Goal: Find specific page/section: Find specific page/section

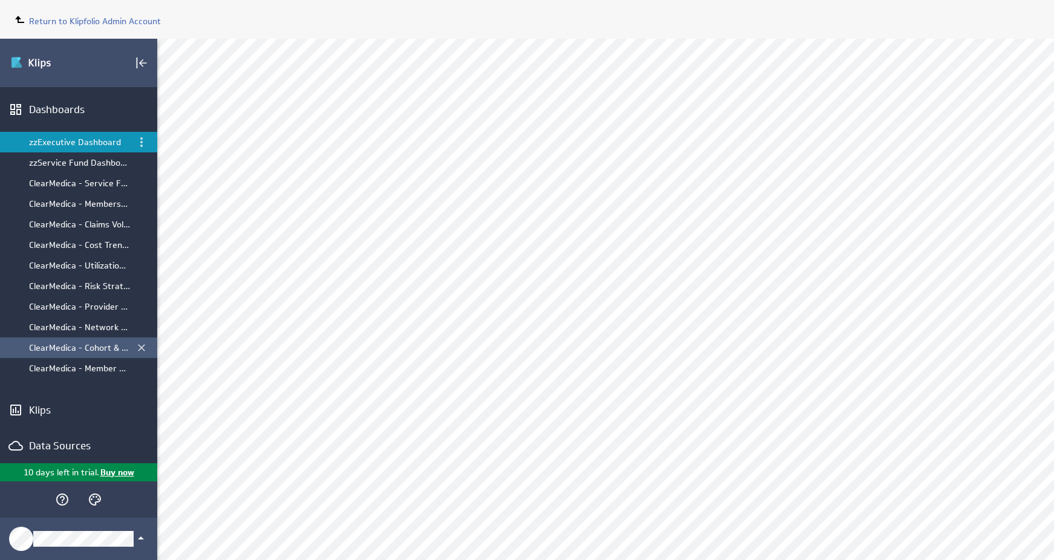
scroll to position [76, 0]
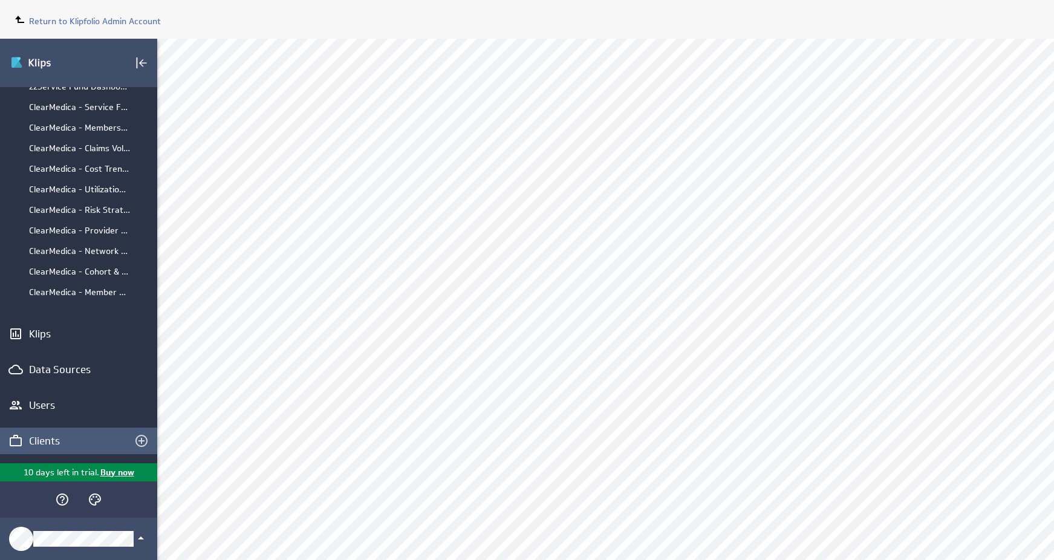
click at [56, 442] on div "Clients" at bounding box center [78, 440] width 99 height 13
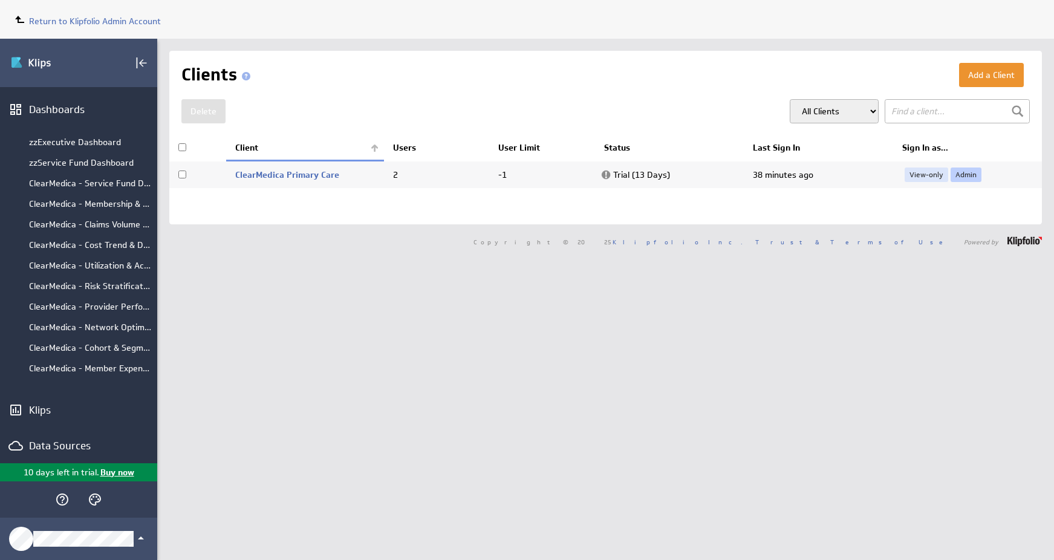
click at [972, 175] on link "Admin" at bounding box center [965, 174] width 31 height 15
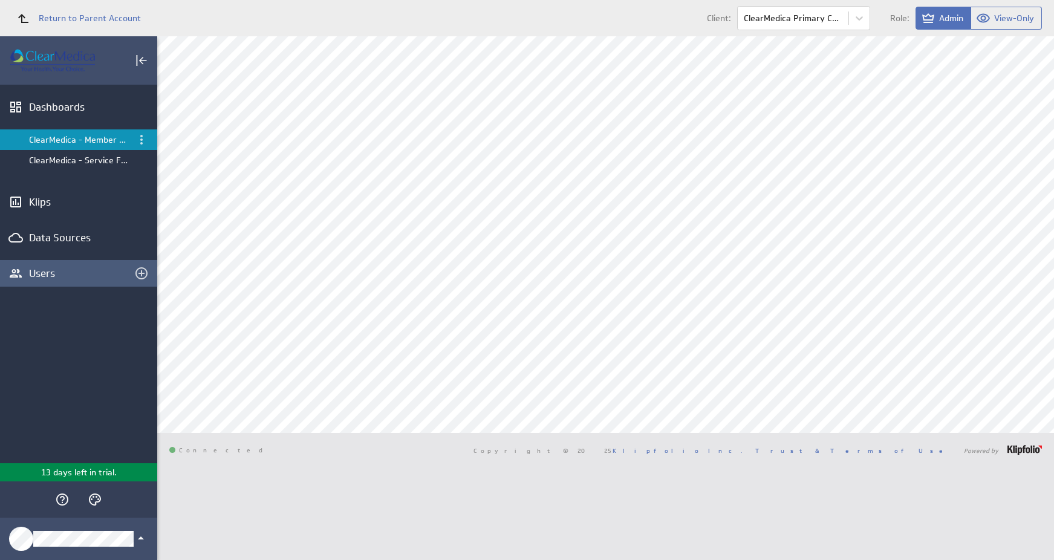
click at [33, 268] on div "Users" at bounding box center [78, 273] width 99 height 13
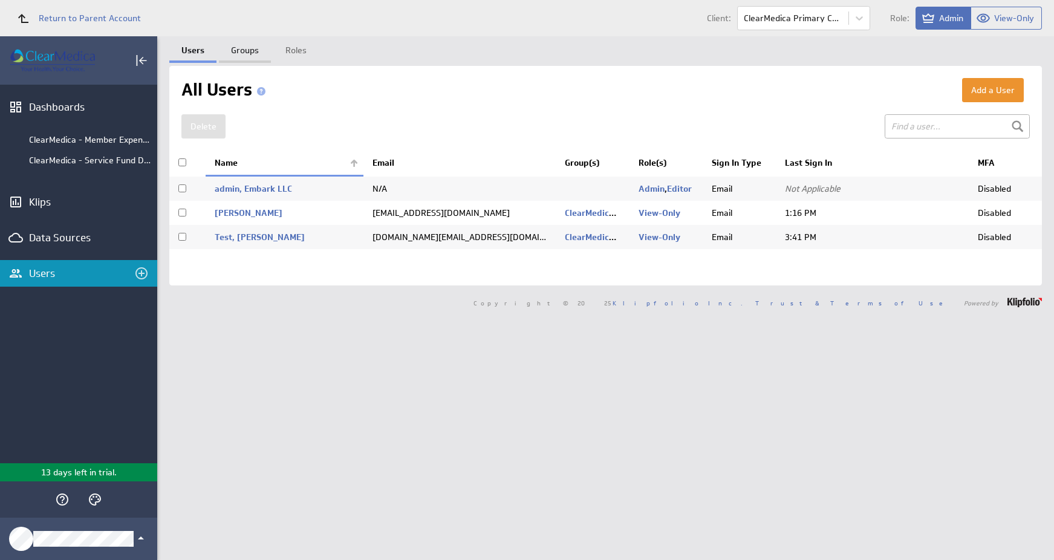
click at [247, 54] on link "Groups" at bounding box center [245, 48] width 52 height 24
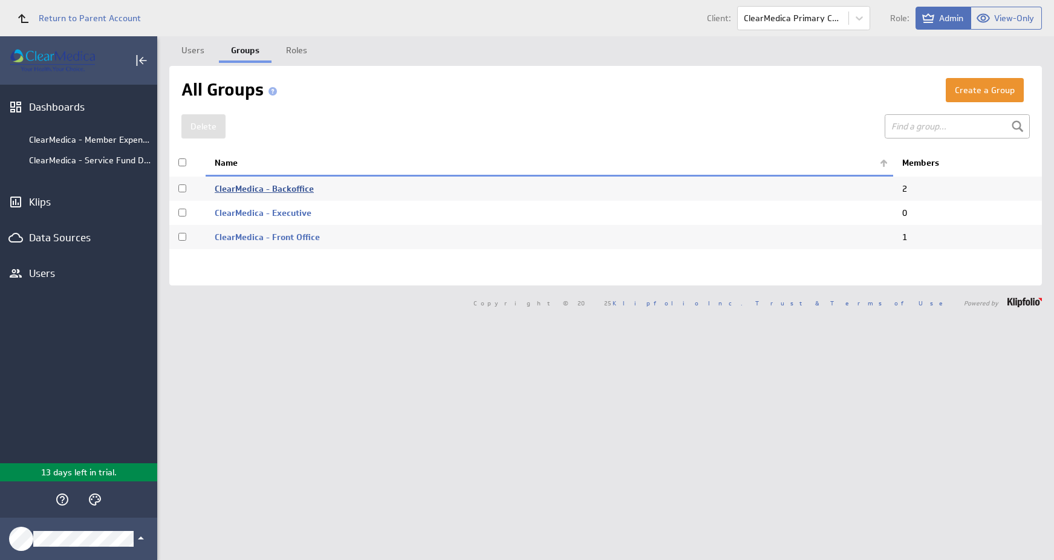
click at [283, 187] on link "ClearMedica - Backoffice" at bounding box center [264, 188] width 99 height 11
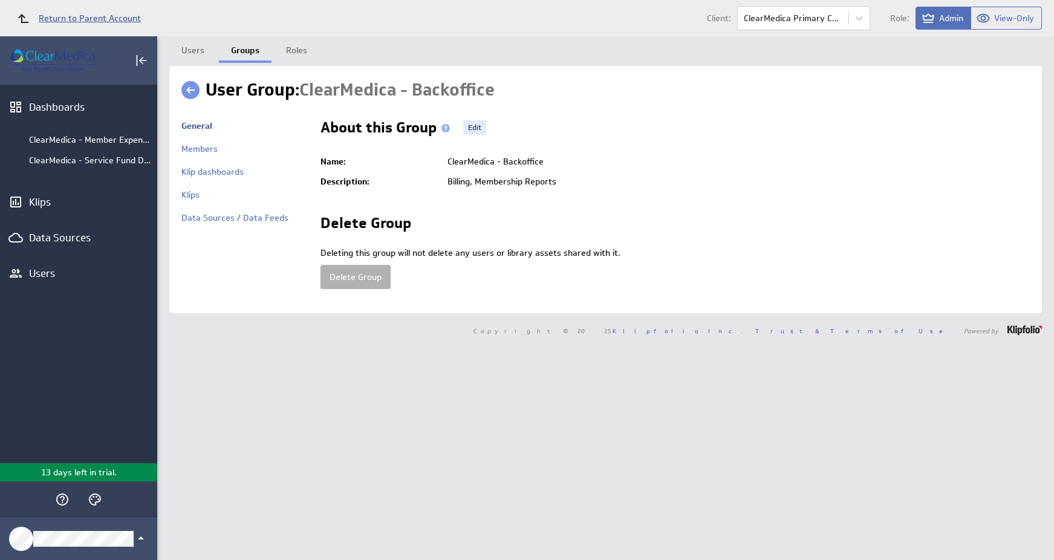
click at [73, 17] on span "Return to Parent Account" at bounding box center [90, 18] width 102 height 8
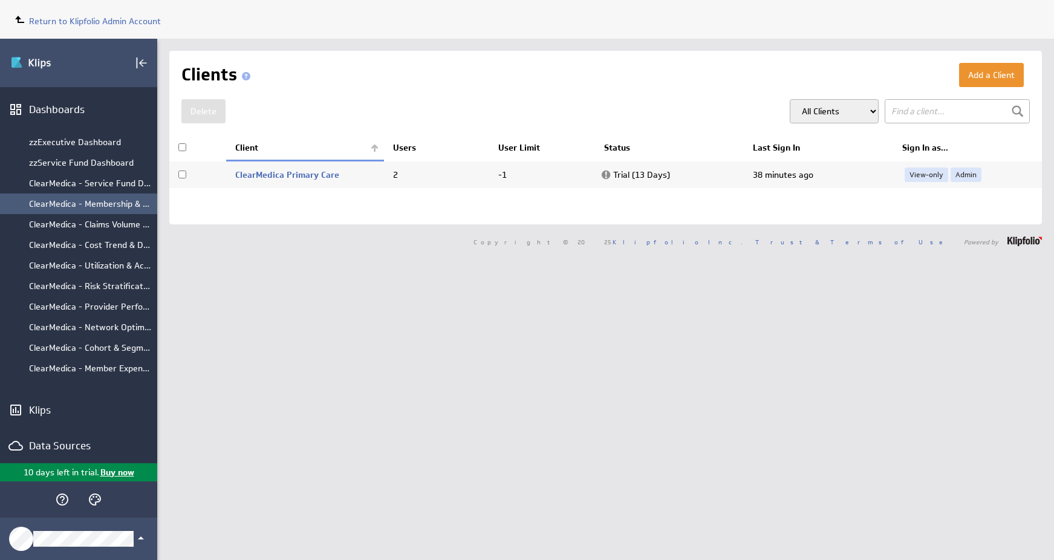
click at [90, 209] on div "ClearMedica - Membership & Demographics" at bounding box center [90, 203] width 122 height 11
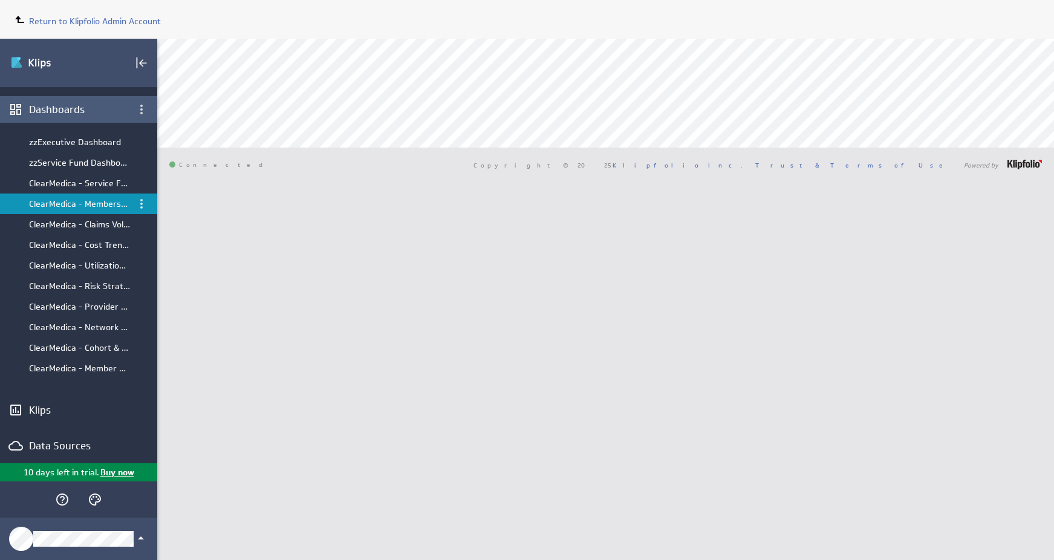
click at [45, 117] on div "Dashboards" at bounding box center [78, 109] width 157 height 27
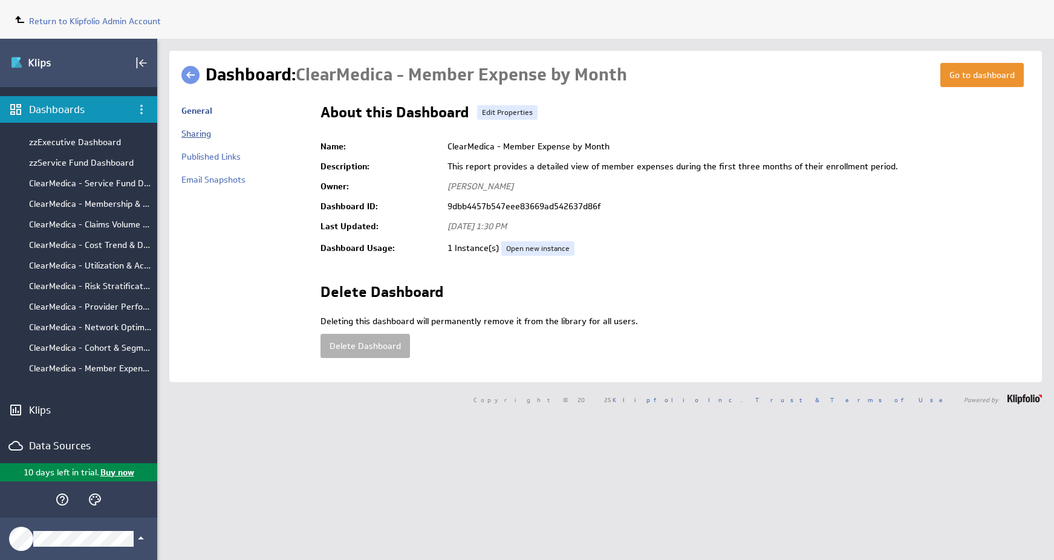
click at [200, 133] on link "Sharing" at bounding box center [196, 133] width 30 height 11
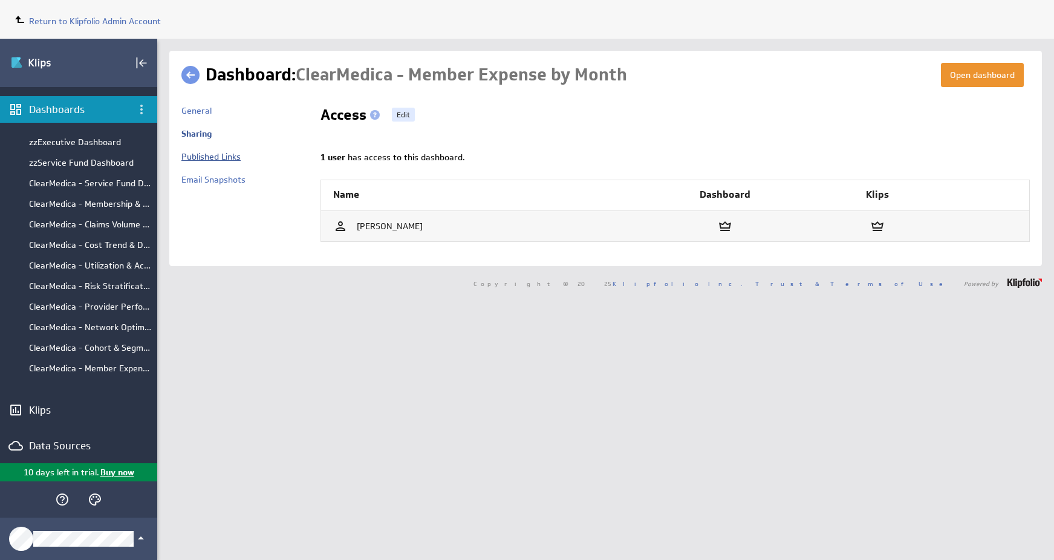
click at [201, 156] on link "Published Links" at bounding box center [210, 156] width 59 height 11
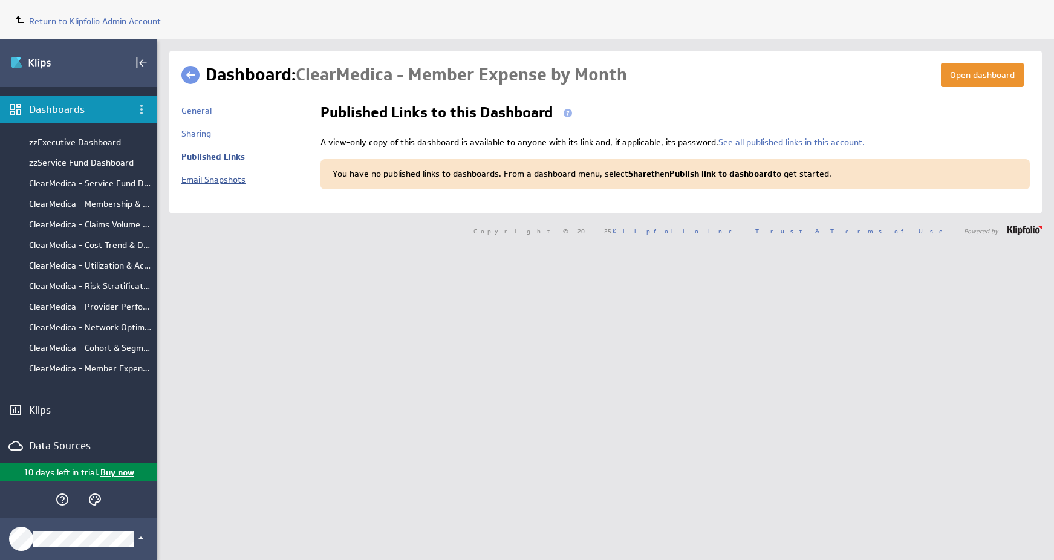
click at [198, 175] on link "Email Snapshots" at bounding box center [213, 179] width 64 height 11
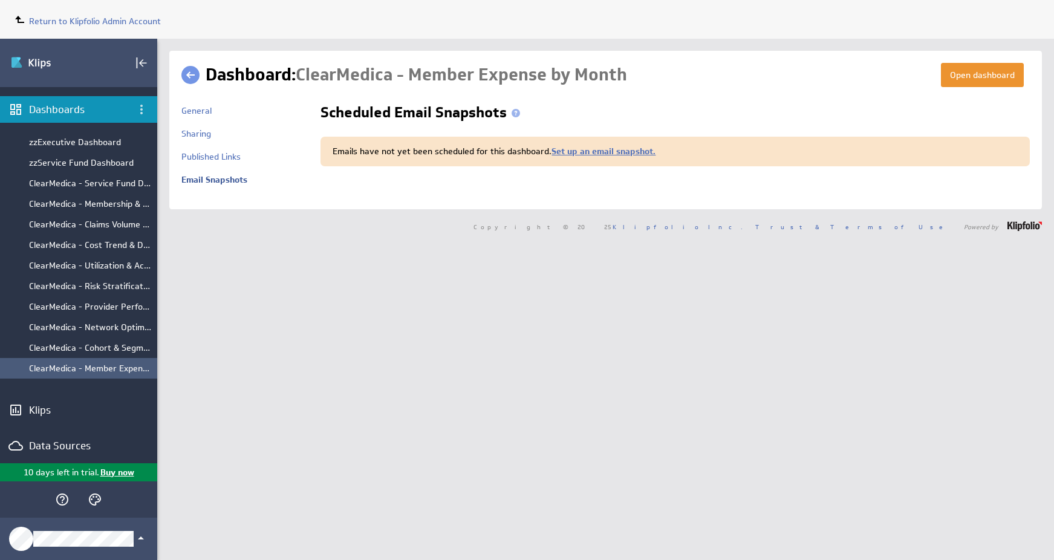
scroll to position [76, 0]
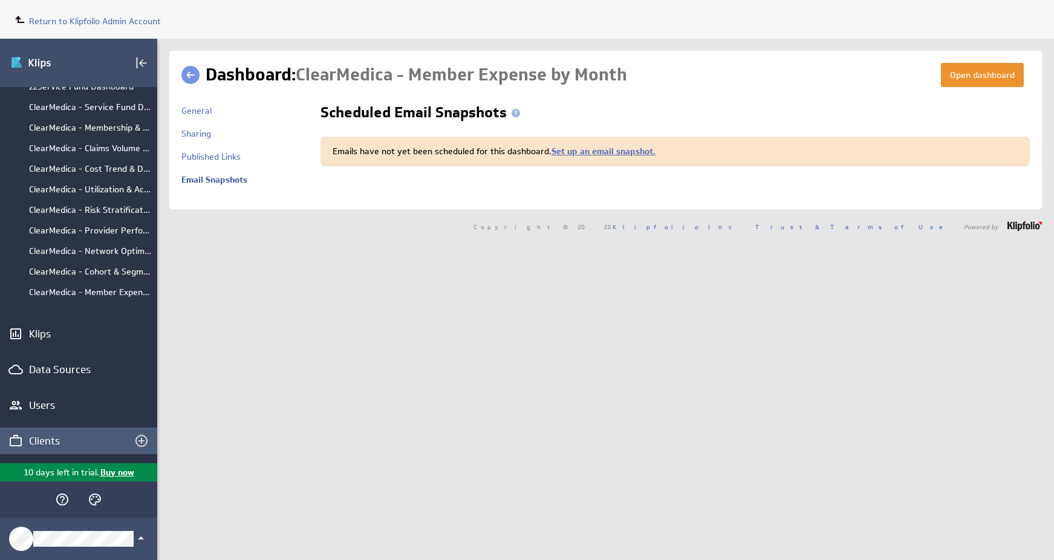
click at [53, 445] on div "Clients" at bounding box center [78, 440] width 99 height 13
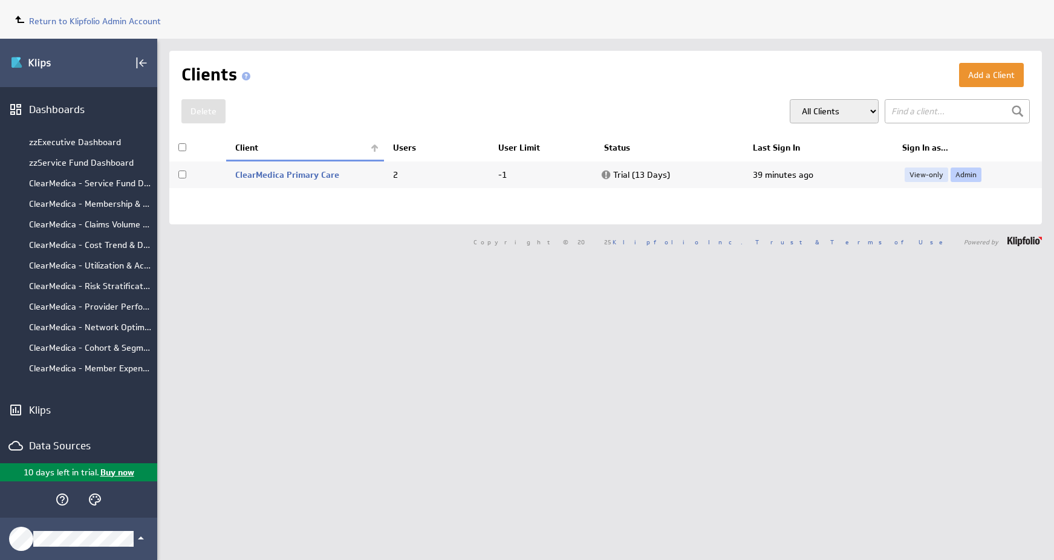
click at [962, 175] on link "Admin" at bounding box center [965, 174] width 31 height 15
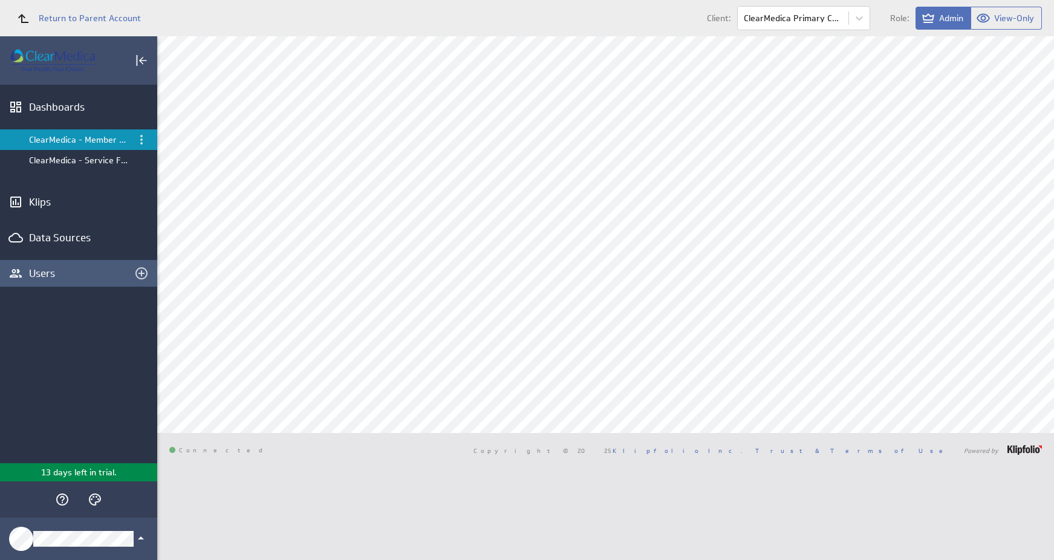
click at [66, 276] on div "Users" at bounding box center [78, 273] width 99 height 13
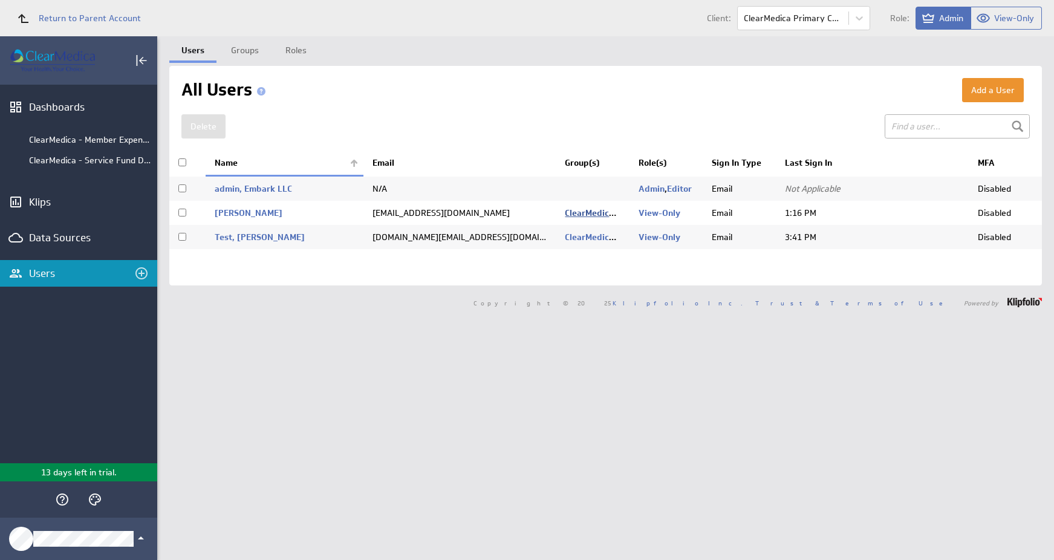
click at [600, 215] on link "ClearMedica - Backoffice" at bounding box center [614, 212] width 99 height 11
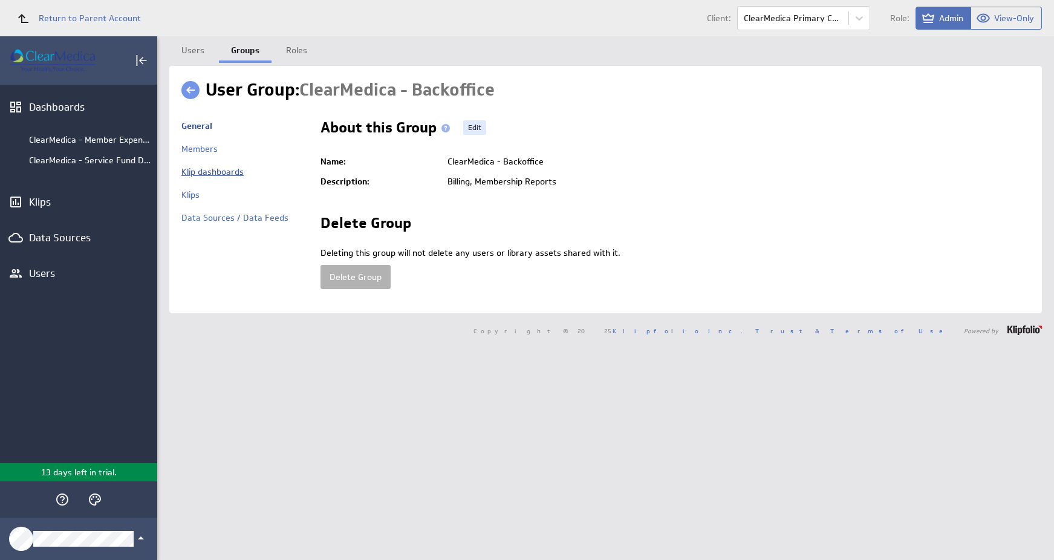
click at [208, 175] on link "Klip dashboards" at bounding box center [212, 171] width 62 height 11
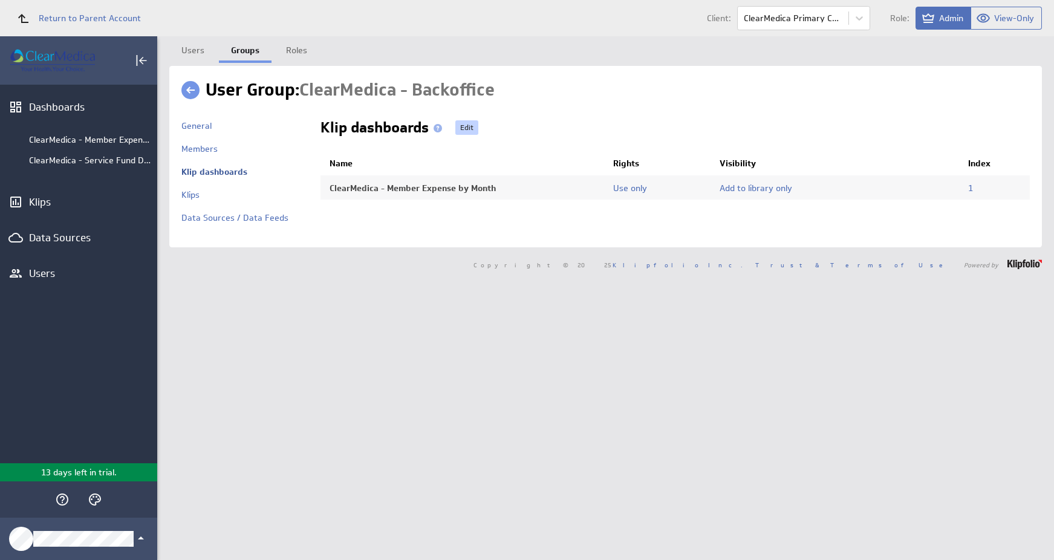
click at [472, 127] on link "Edit" at bounding box center [466, 127] width 23 height 15
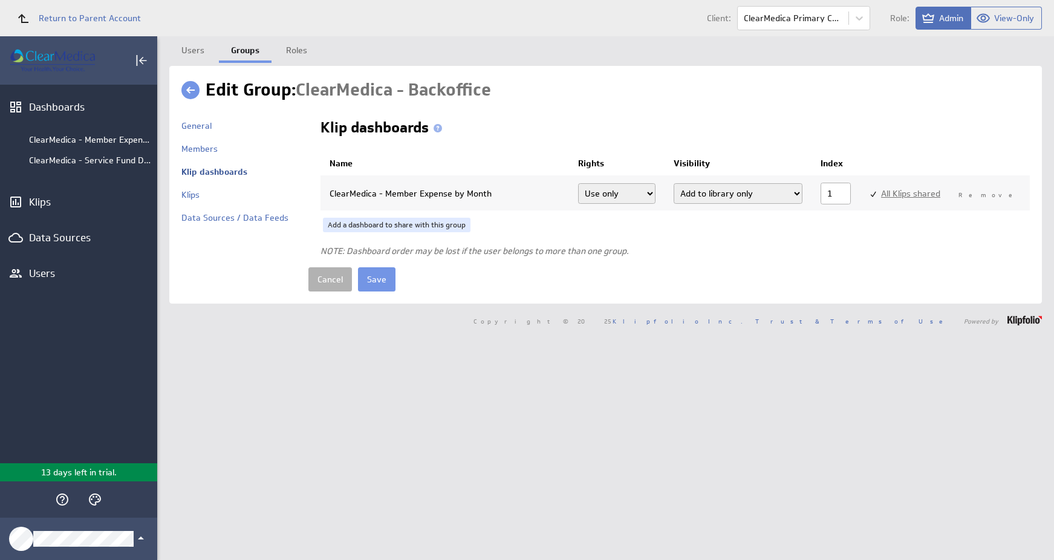
click at [729, 187] on select "Add dashboard (required) Add dashboard Add to library only" at bounding box center [737, 193] width 129 height 21
select select "3"
click at [683, 183] on select "Add dashboard (required) Add dashboard Add to library only" at bounding box center [737, 193] width 129 height 21
click at [389, 285] on input "Save" at bounding box center [376, 279] width 37 height 24
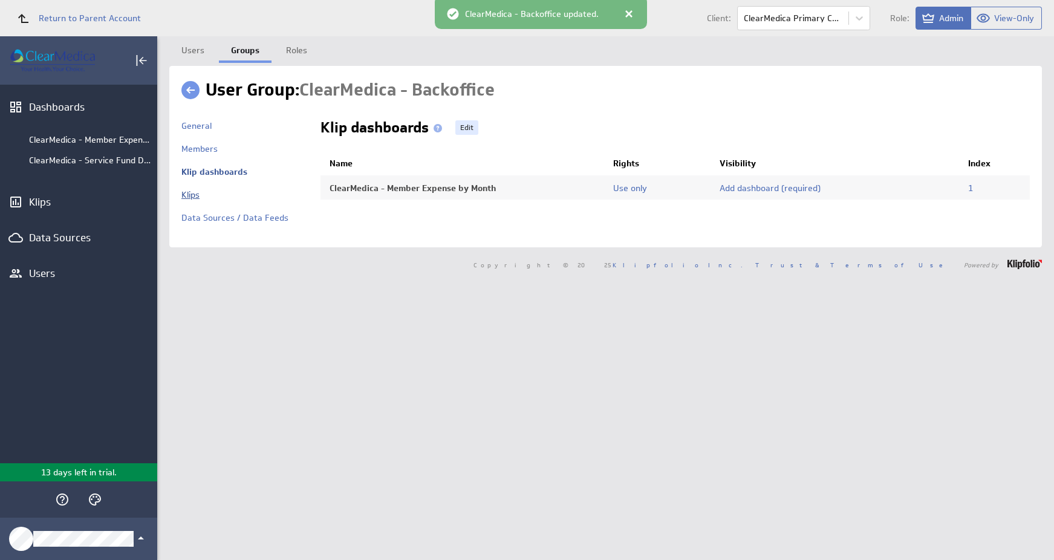
click at [186, 195] on link "Klips" at bounding box center [190, 194] width 18 height 11
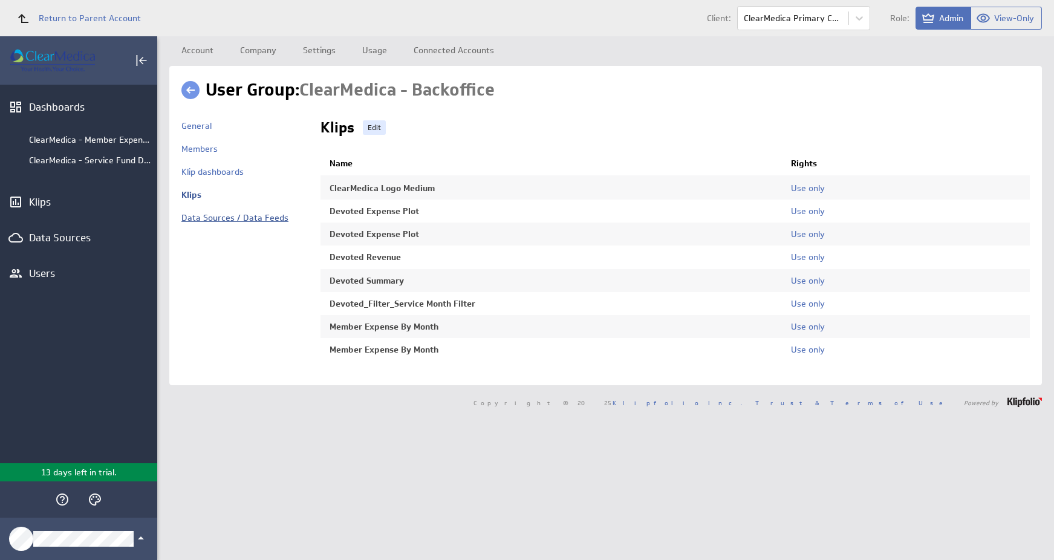
click at [196, 221] on link "Data Sources / Data Feeds" at bounding box center [234, 217] width 107 height 11
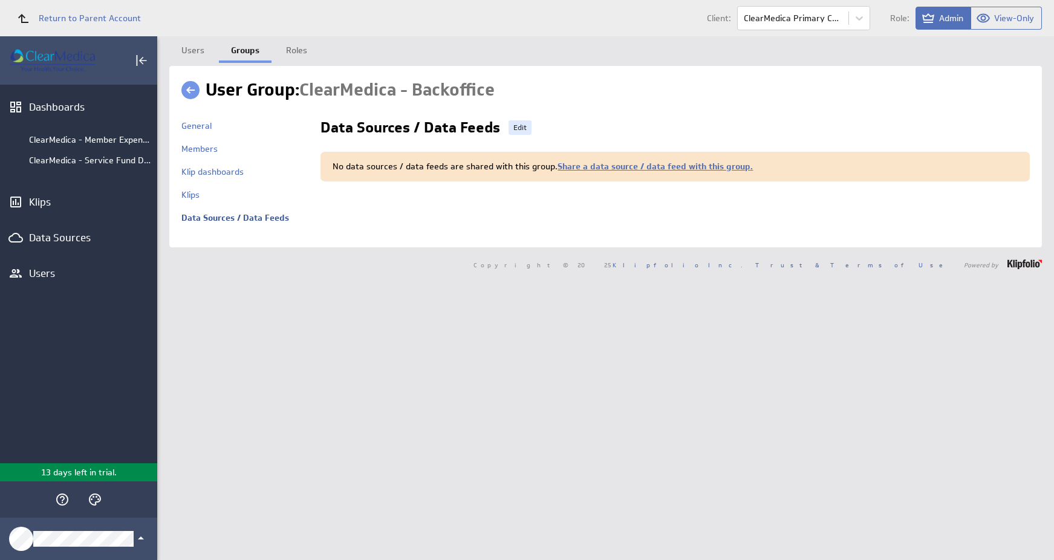
click at [190, 151] on link "Members" at bounding box center [199, 148] width 36 height 11
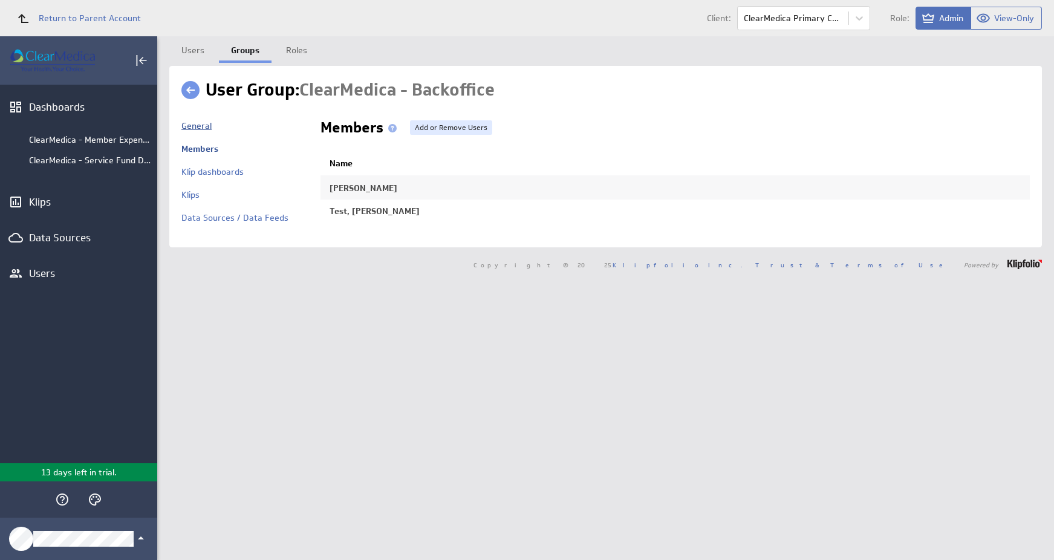
click at [199, 128] on link "General" at bounding box center [196, 125] width 30 height 11
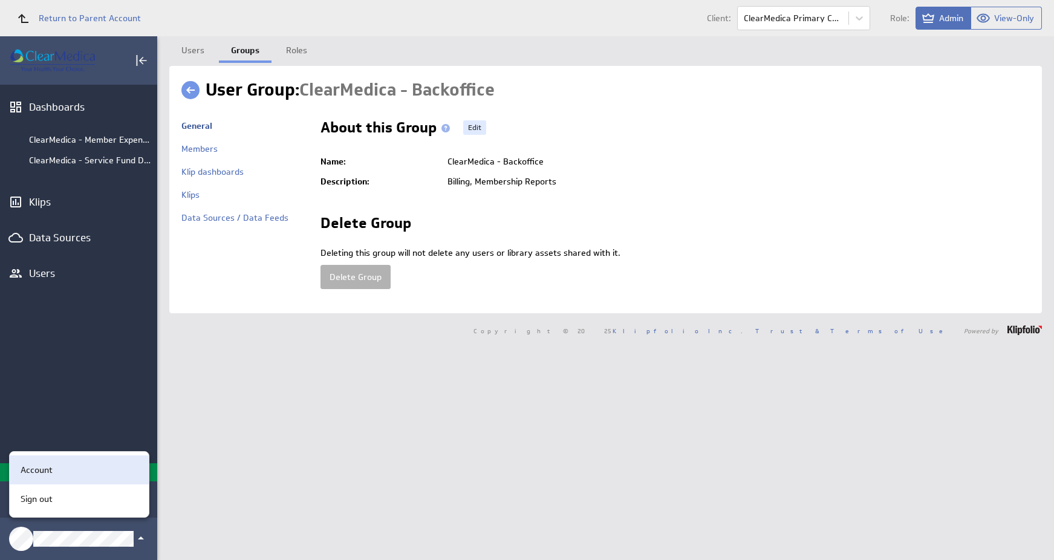
click at [69, 472] on div "Account" at bounding box center [77, 470] width 123 height 13
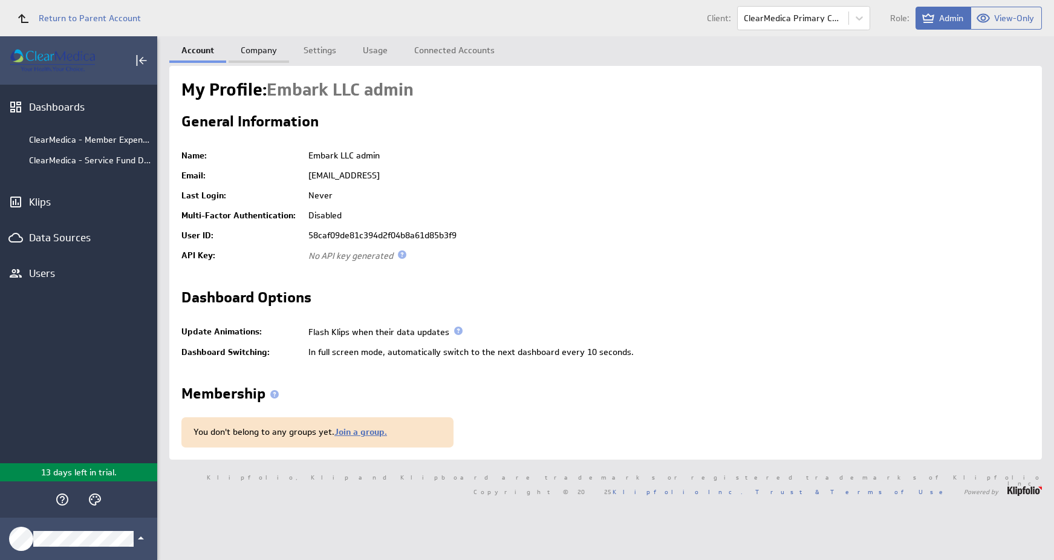
click at [269, 55] on link "Company" at bounding box center [259, 48] width 60 height 24
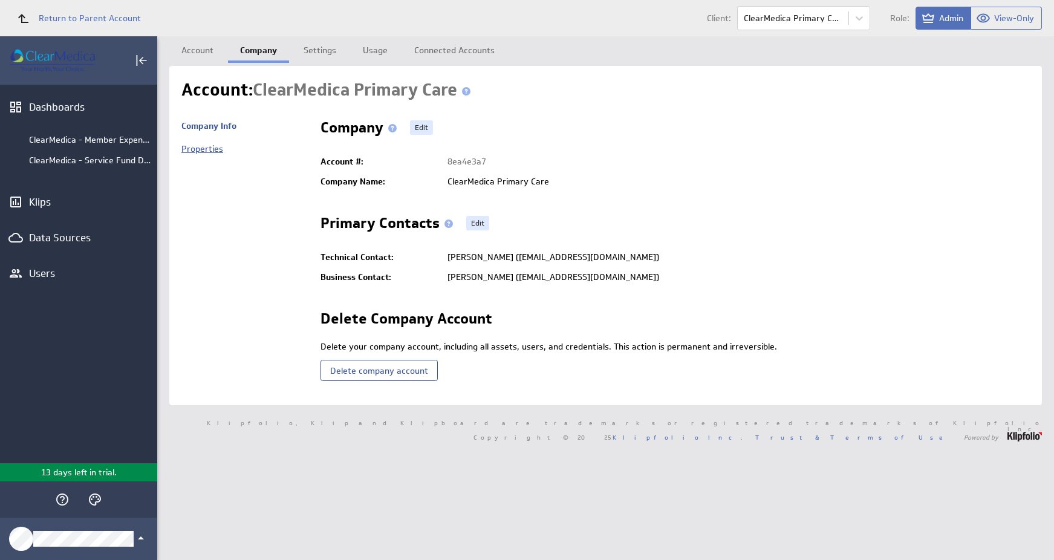
click at [216, 150] on link "Properties" at bounding box center [202, 148] width 42 height 11
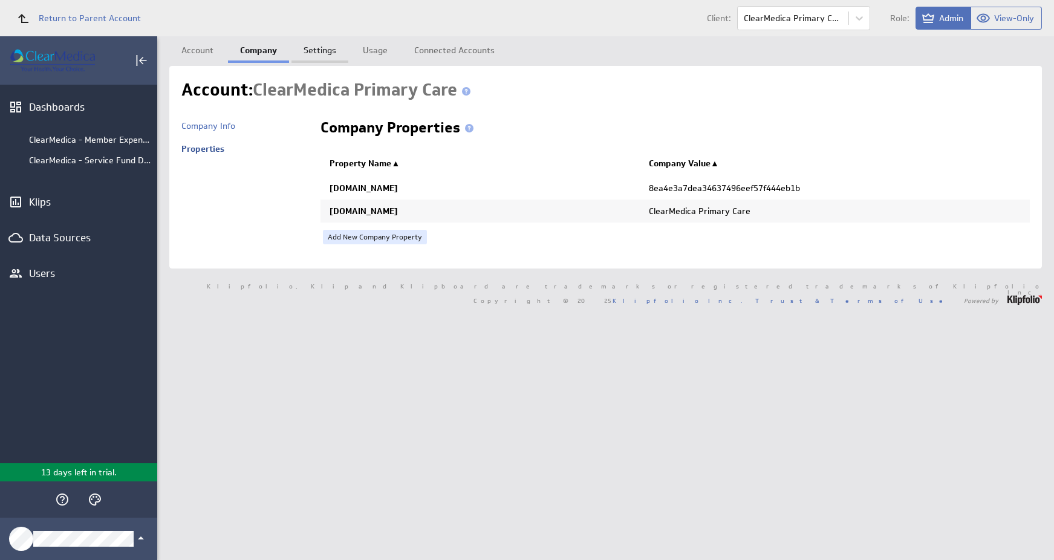
click at [313, 51] on link "Settings" at bounding box center [319, 48] width 57 height 24
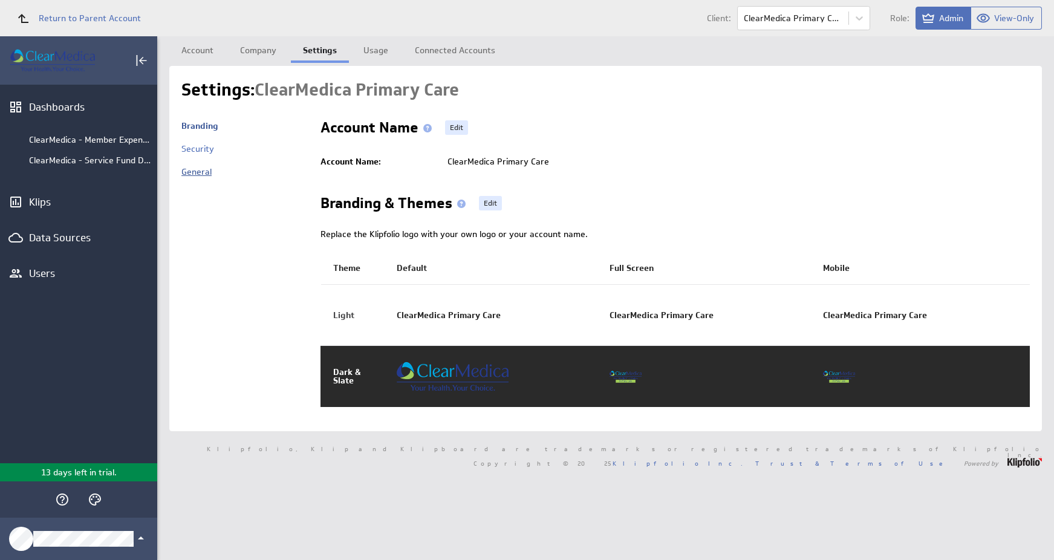
click at [209, 173] on link "General" at bounding box center [196, 171] width 30 height 11
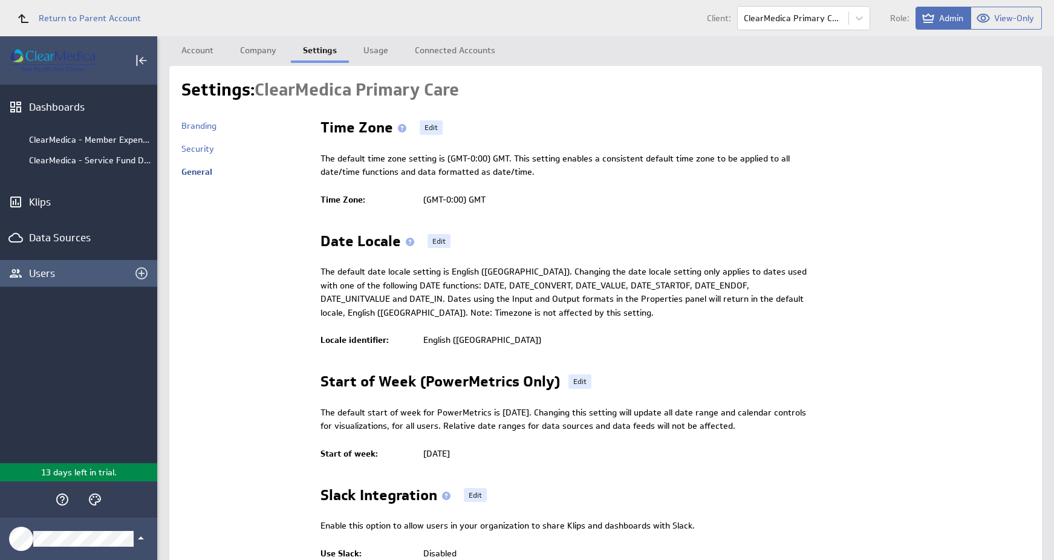
click at [59, 274] on div "Users" at bounding box center [78, 273] width 99 height 13
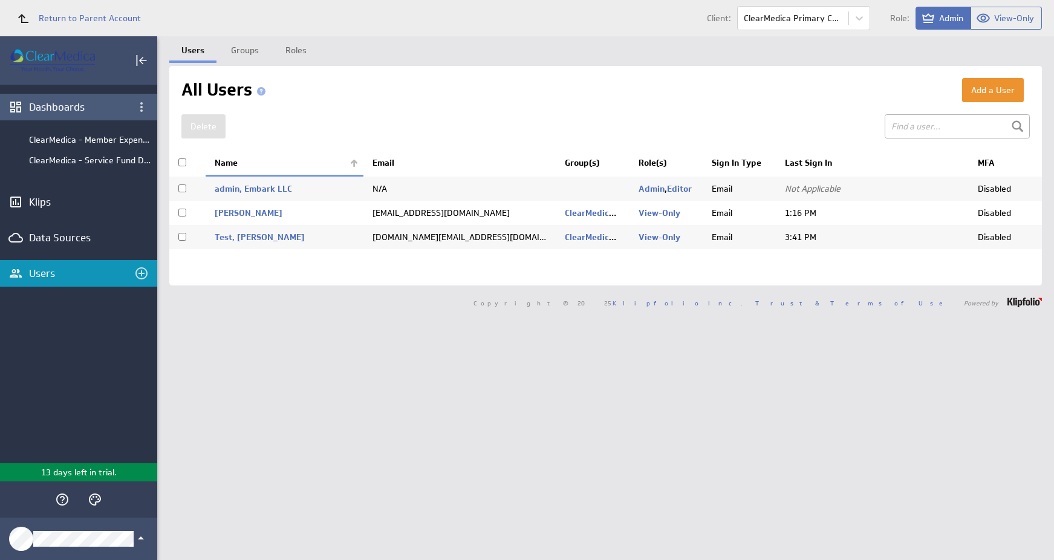
click at [79, 109] on div "Dashboards" at bounding box center [78, 106] width 99 height 13
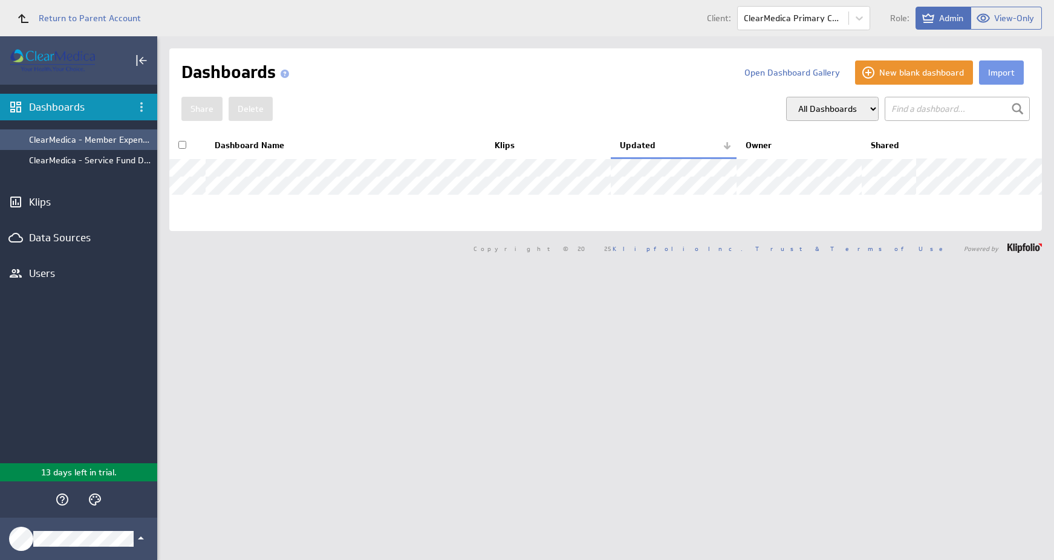
click at [73, 140] on div "ClearMedica - Member Expense by Month" at bounding box center [90, 139] width 122 height 11
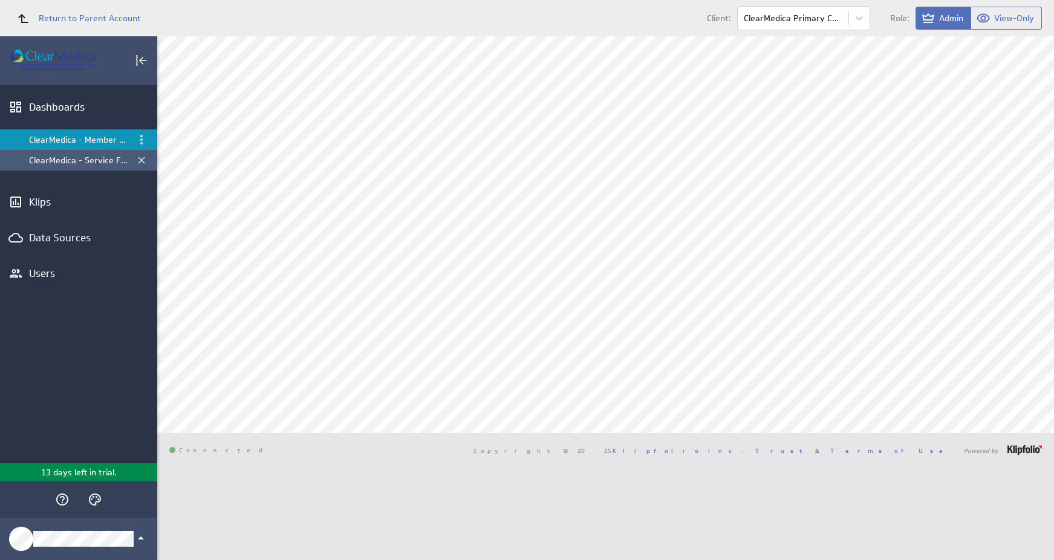
click at [66, 166] on li "ClearMedica - Service Fund Dashboard" at bounding box center [78, 160] width 157 height 21
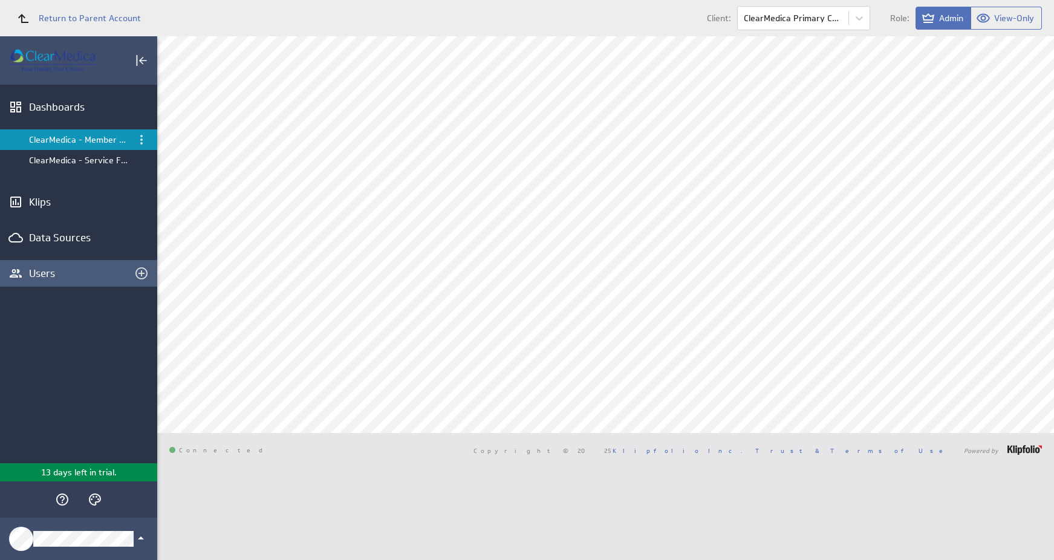
click at [52, 276] on div "Users" at bounding box center [78, 273] width 99 height 13
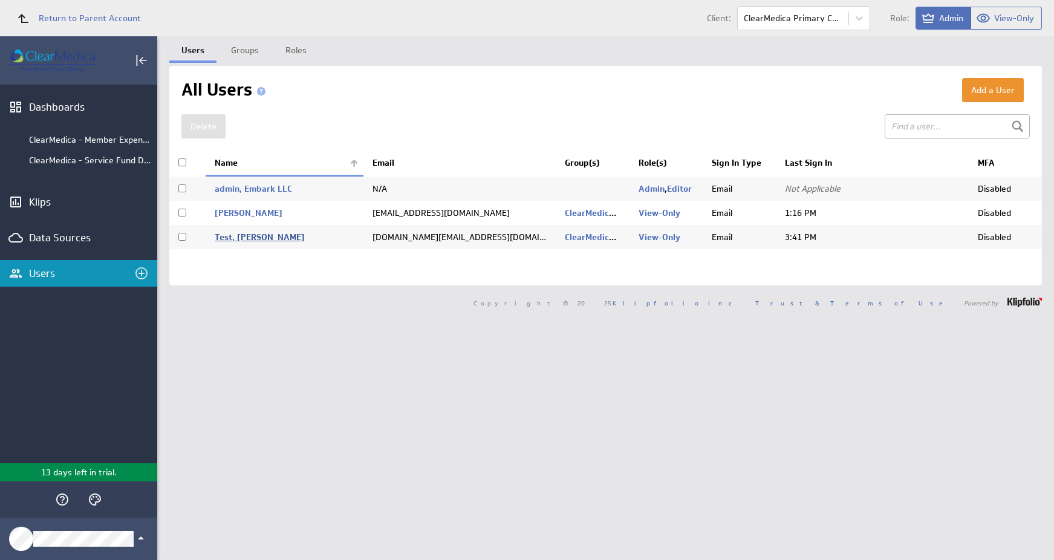
click at [248, 233] on link "Test, [PERSON_NAME]" at bounding box center [260, 237] width 90 height 11
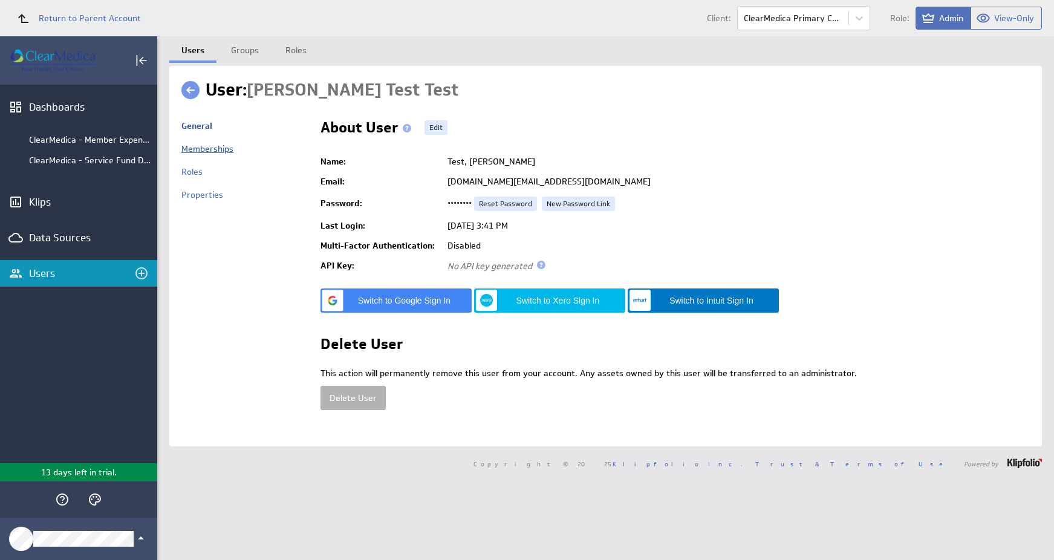
click at [217, 154] on link "Memberships" at bounding box center [207, 148] width 52 height 11
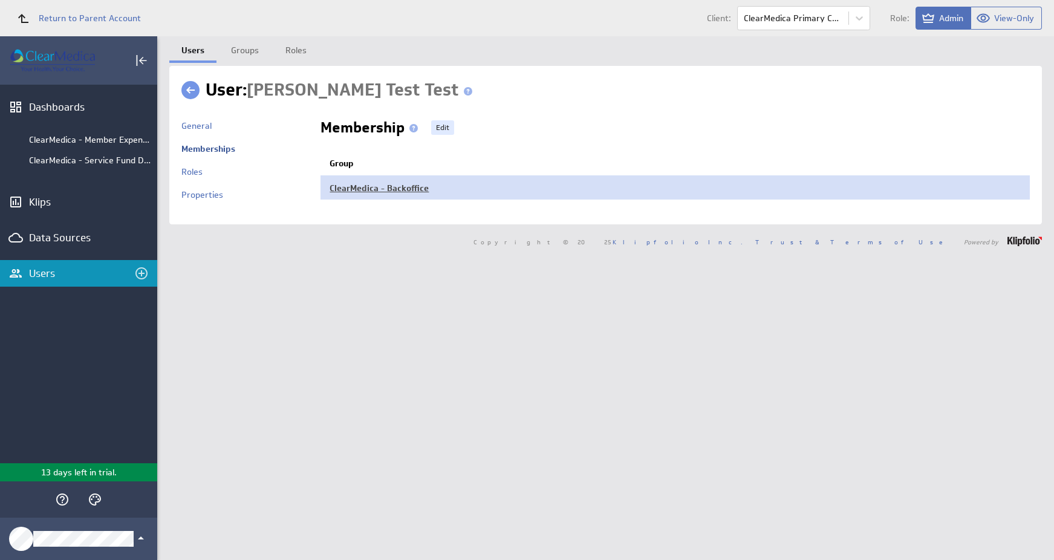
click at [350, 183] on link "ClearMedica - Backoffice" at bounding box center [378, 188] width 99 height 11
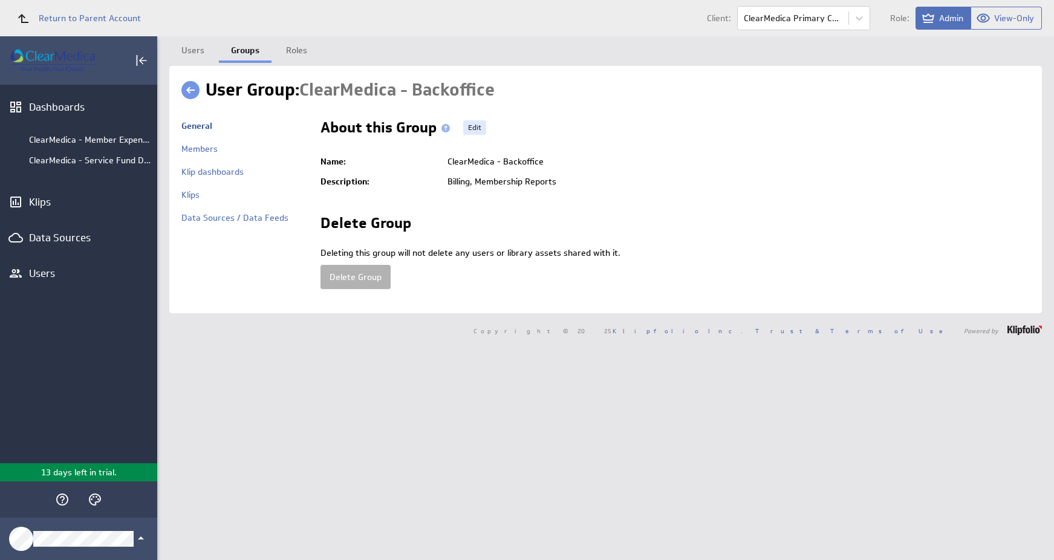
click at [225, 178] on div "Klip dashboards" at bounding box center [244, 177] width 127 height 23
click at [222, 170] on link "Klip dashboards" at bounding box center [212, 171] width 62 height 11
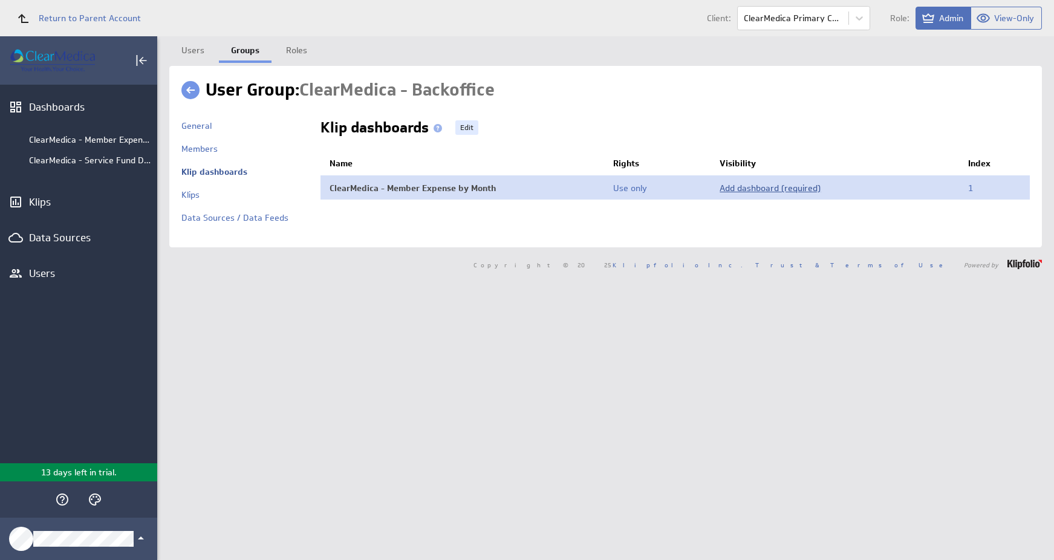
click at [780, 183] on td "Add dashboard (required)" at bounding box center [834, 187] width 248 height 24
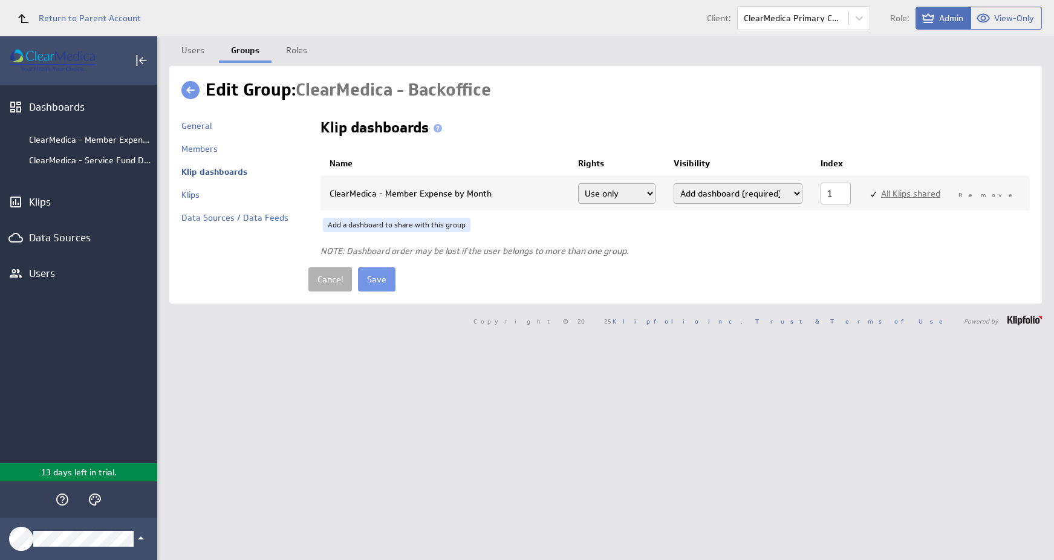
click at [655, 197] on select "Use only Use and edit" at bounding box center [617, 193] width 78 height 21
click at [802, 195] on select "Add dashboard (required) Add dashboard Add to library only" at bounding box center [737, 193] width 129 height 21
click at [37, 245] on div "Data Sources" at bounding box center [78, 237] width 157 height 27
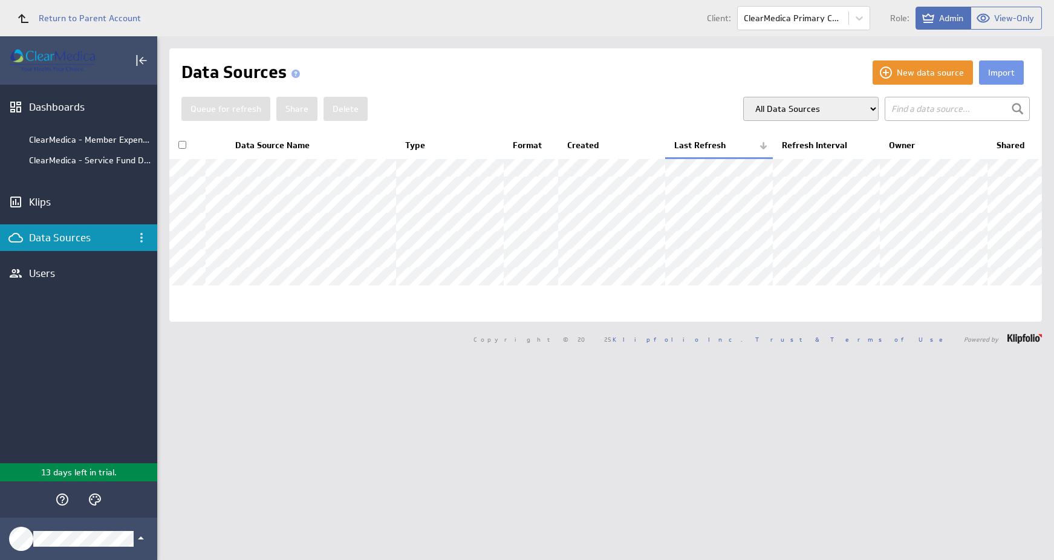
click at [182, 146] on input "checkbox" at bounding box center [182, 145] width 8 height 8
click at [187, 144] on th at bounding box center [187, 145] width 36 height 25
click at [181, 144] on input "checkbox" at bounding box center [182, 145] width 8 height 8
checkbox input "false"
click at [112, 163] on div "ClearMedica - Service Fund Dashboard" at bounding box center [90, 160] width 122 height 11
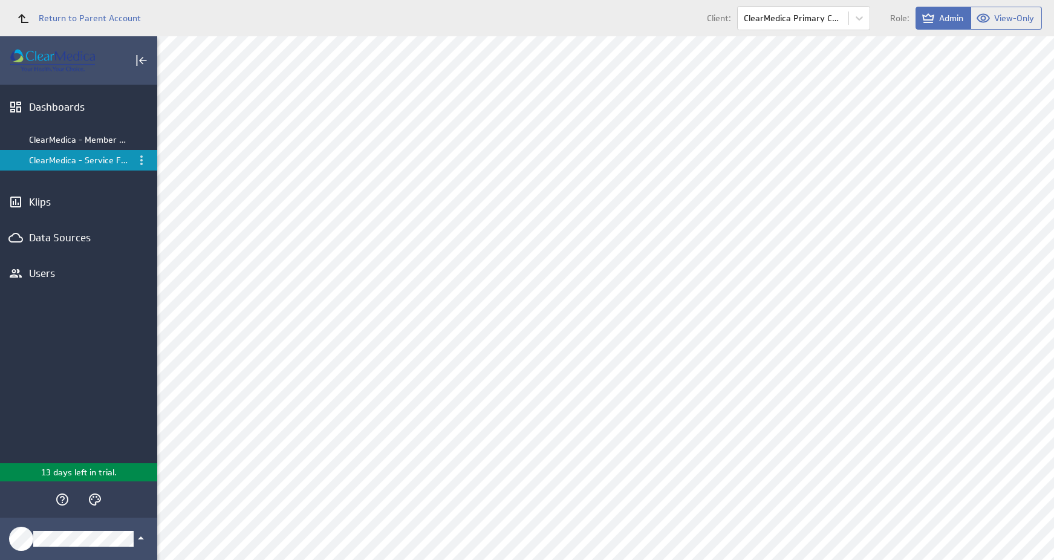
click at [105, 143] on div "ClearMedica - Member Expense by Month" at bounding box center [79, 139] width 101 height 11
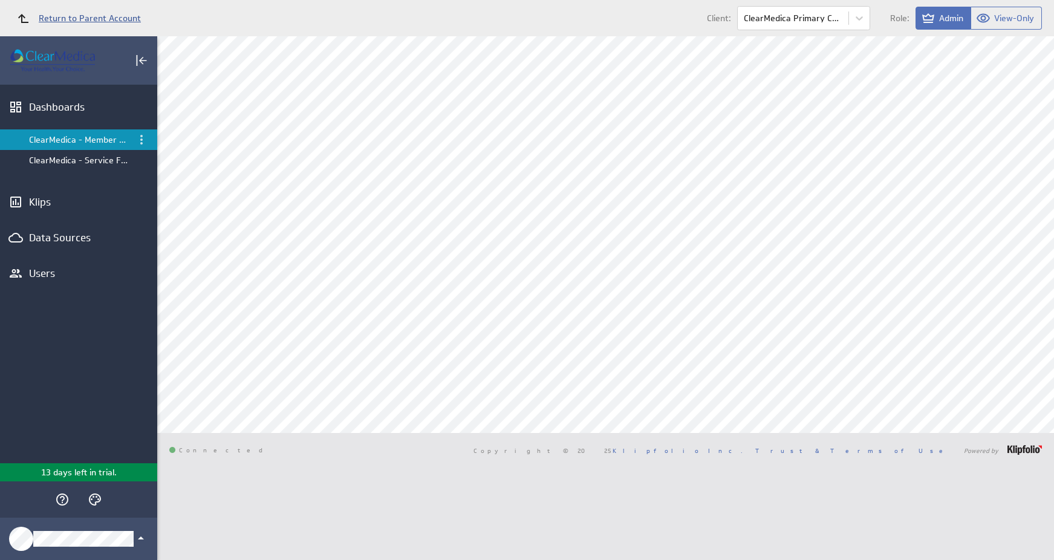
click at [52, 20] on span "Return to Parent Account" at bounding box center [90, 18] width 102 height 8
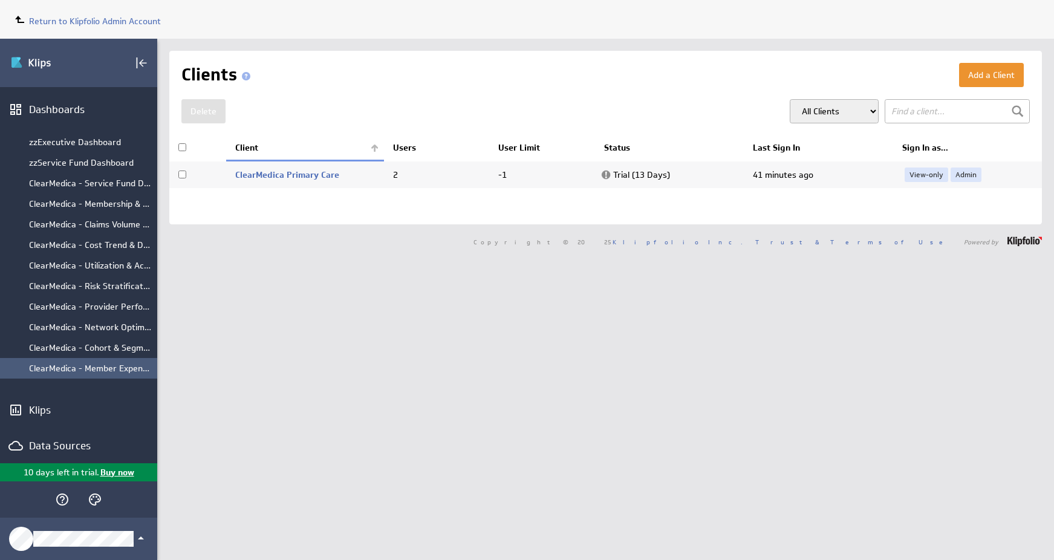
click at [91, 372] on div "ClearMedica - Member Expense by Month" at bounding box center [90, 368] width 122 height 11
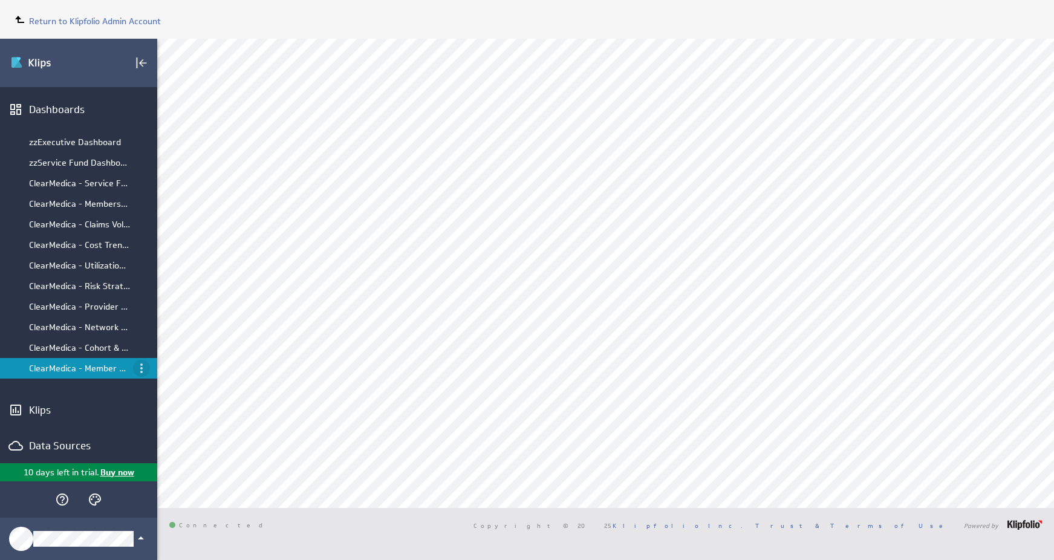
click at [134, 366] on icon "Menu" at bounding box center [141, 368] width 15 height 15
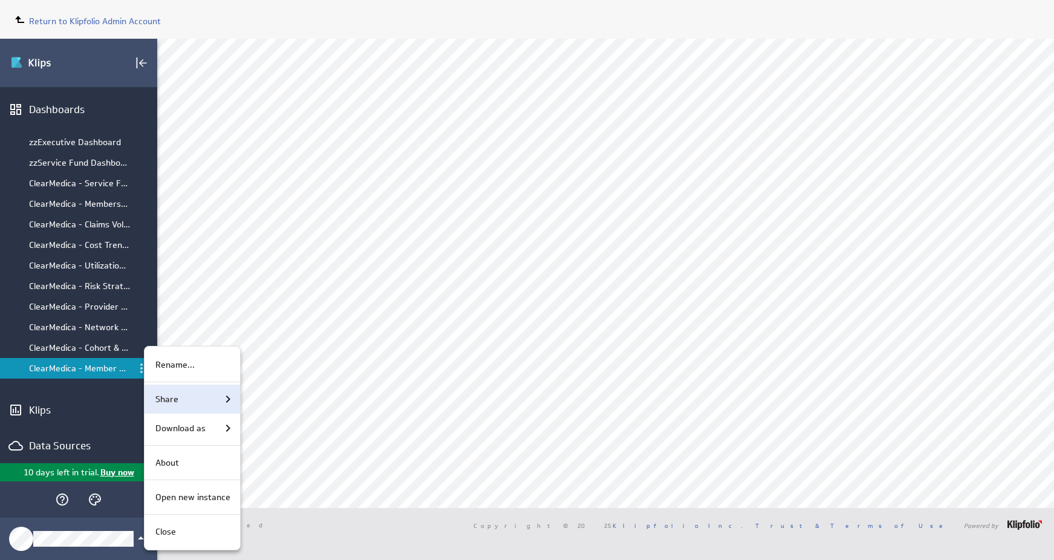
click at [178, 404] on div "Share" at bounding box center [193, 399] width 85 height 15
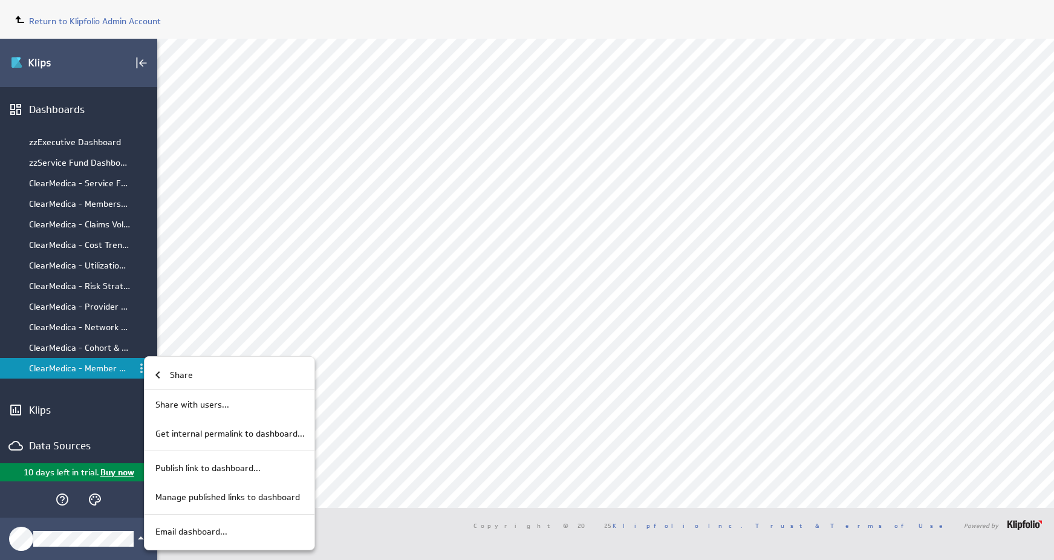
click at [108, 420] on div at bounding box center [527, 280] width 1054 height 560
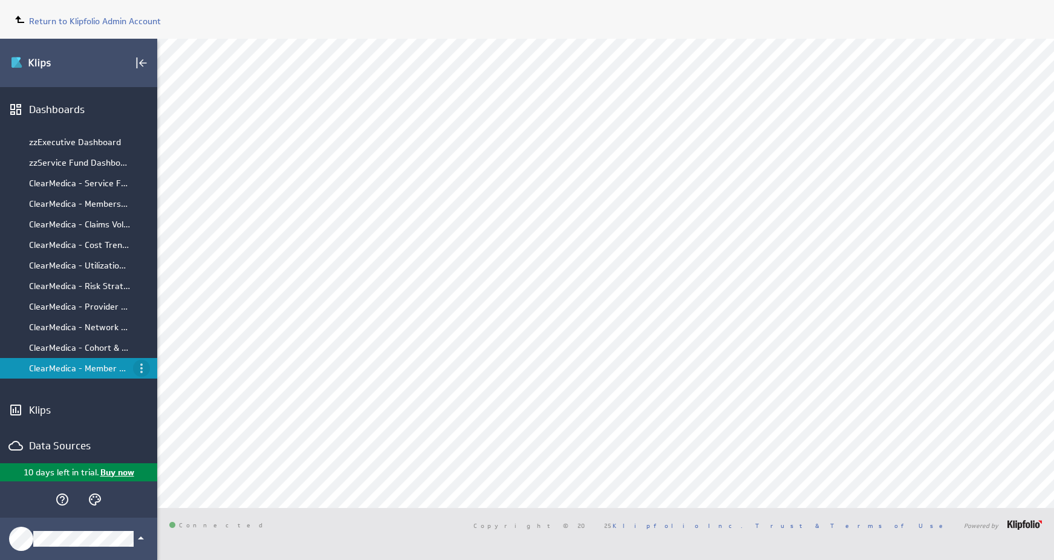
click at [143, 372] on icon "Menu" at bounding box center [141, 368] width 15 height 15
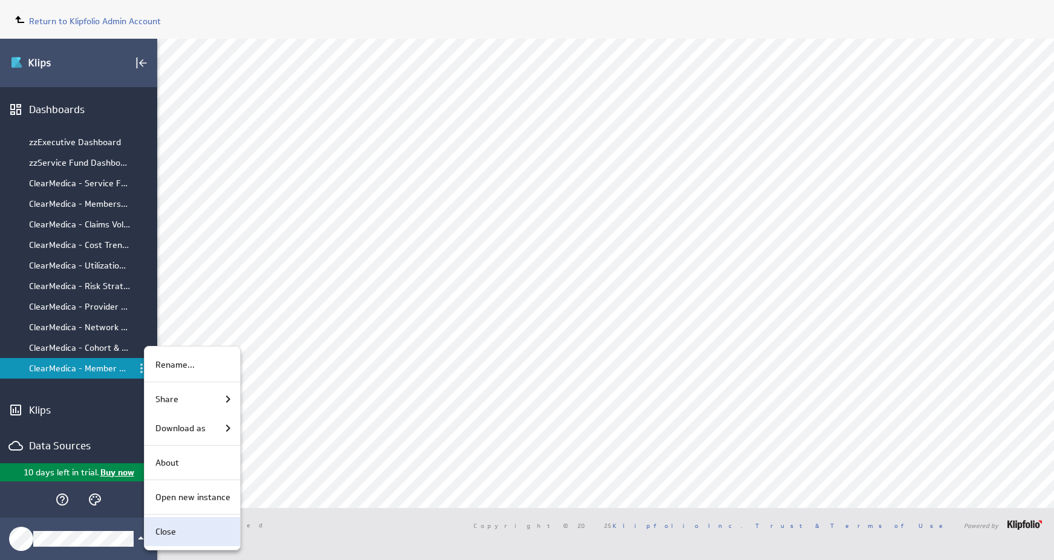
click at [170, 461] on p "About" at bounding box center [167, 462] width 24 height 13
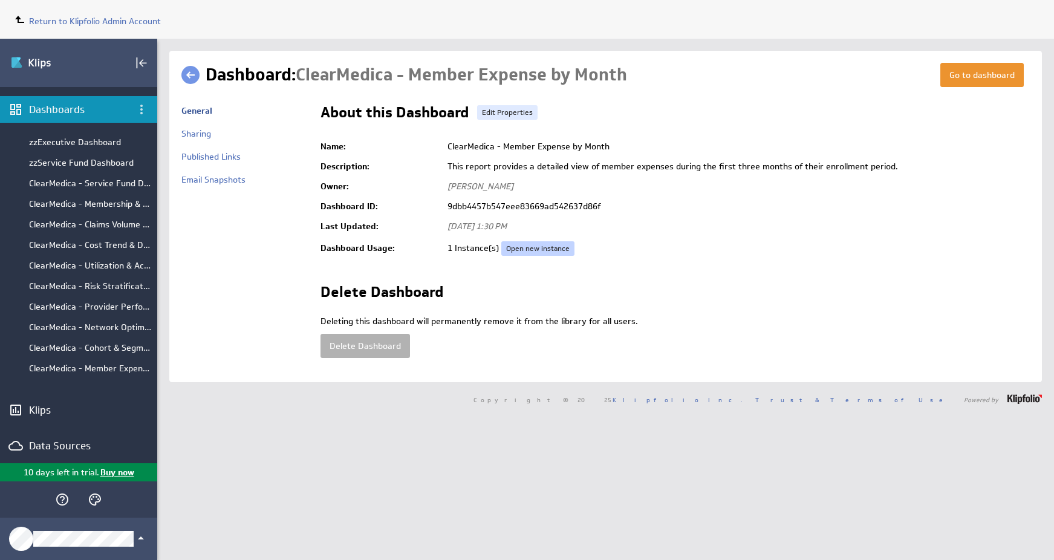
click at [531, 250] on link "Open new instance" at bounding box center [537, 248] width 73 height 15
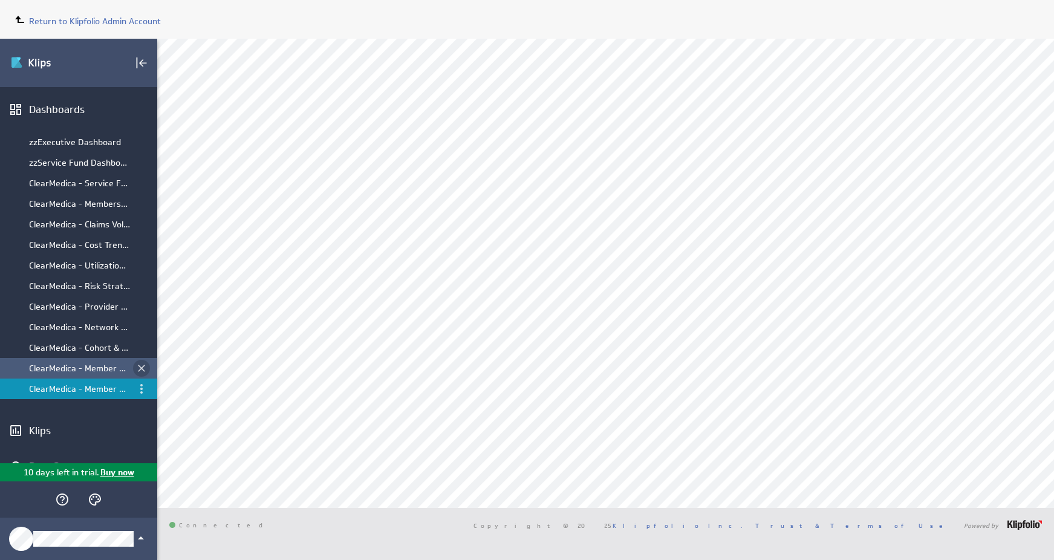
click at [140, 367] on icon "Close dashboard" at bounding box center [141, 368] width 12 height 12
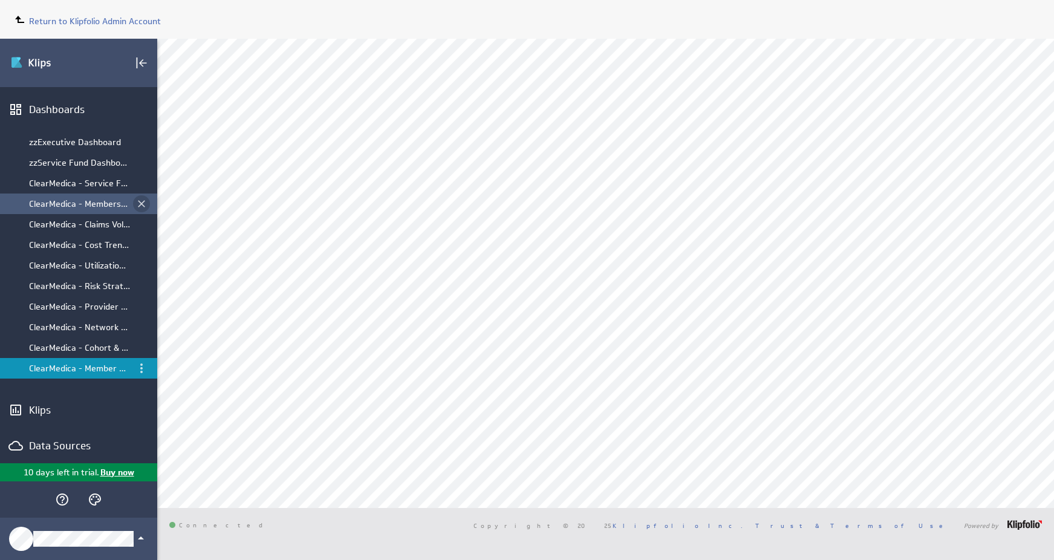
click at [136, 205] on icon "Close dashboard" at bounding box center [141, 204] width 12 height 12
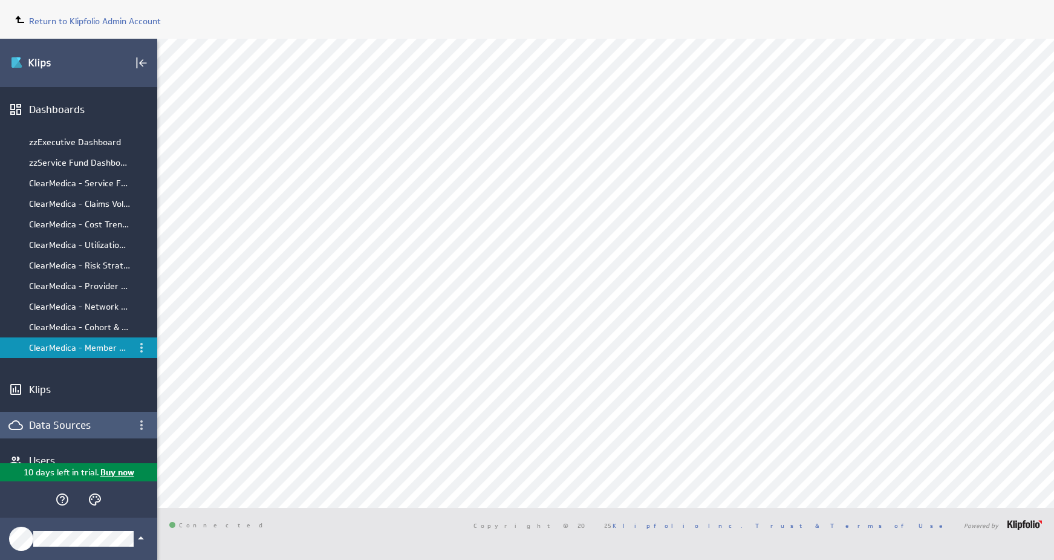
scroll to position [56, 0]
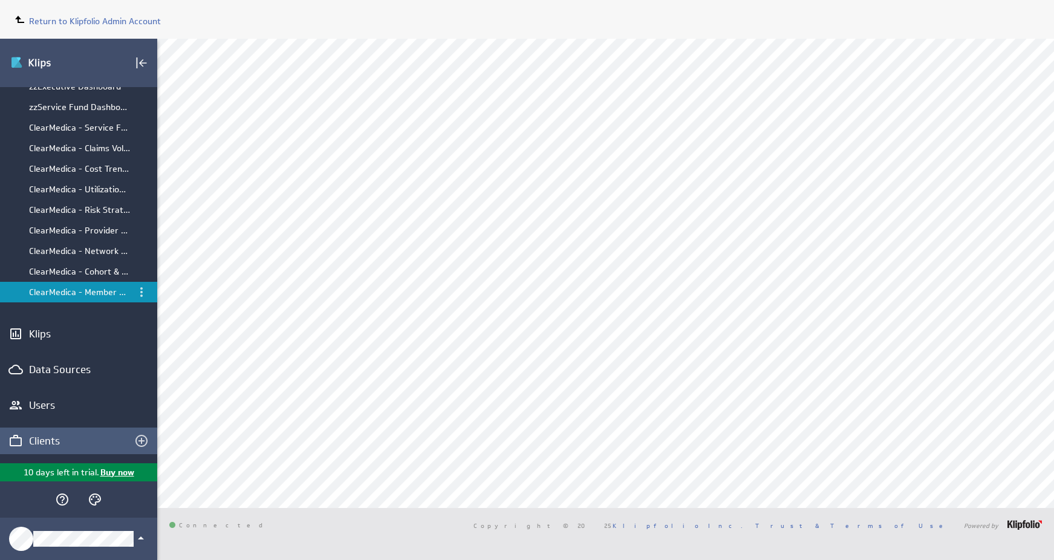
click at [66, 437] on div "Clients" at bounding box center [78, 440] width 99 height 13
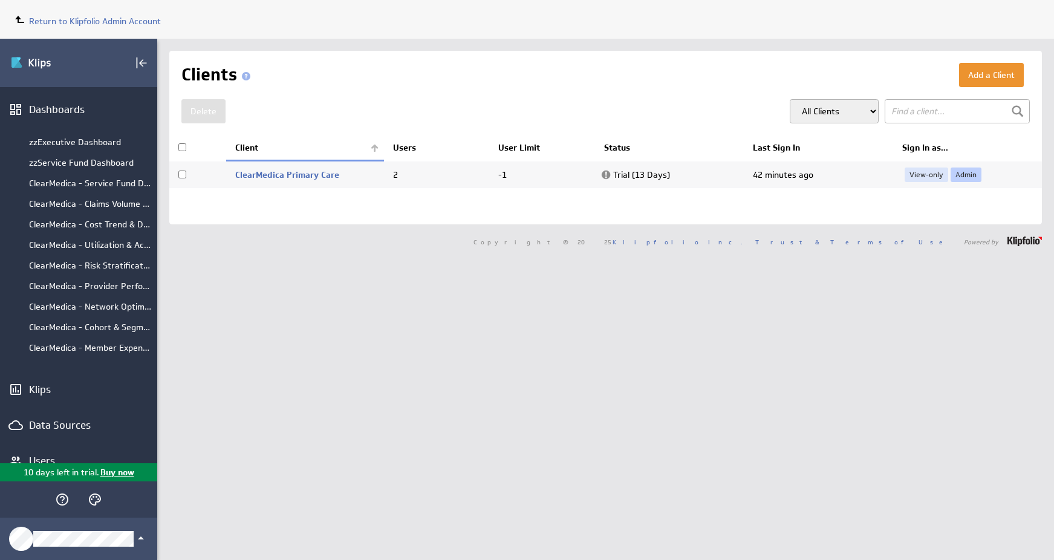
click at [968, 171] on link "Admin" at bounding box center [965, 174] width 31 height 15
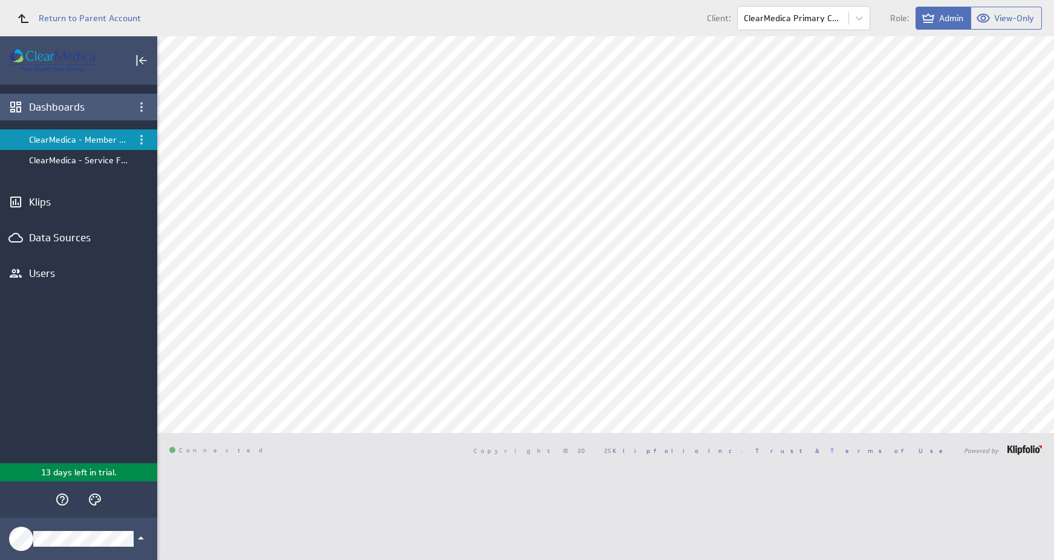
click at [56, 106] on div "Dashboards" at bounding box center [78, 106] width 99 height 13
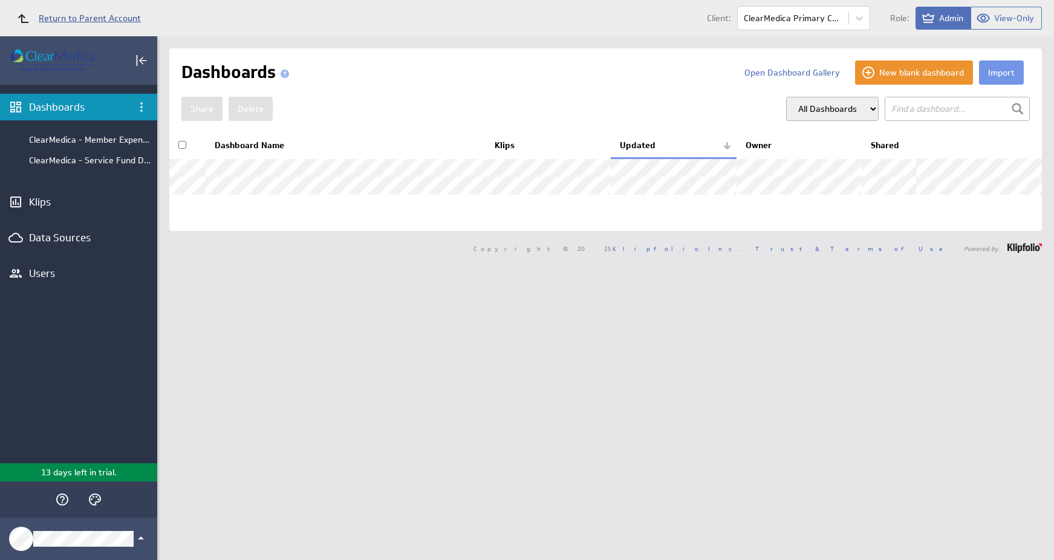
click at [74, 16] on span "Return to Parent Account" at bounding box center [90, 18] width 102 height 8
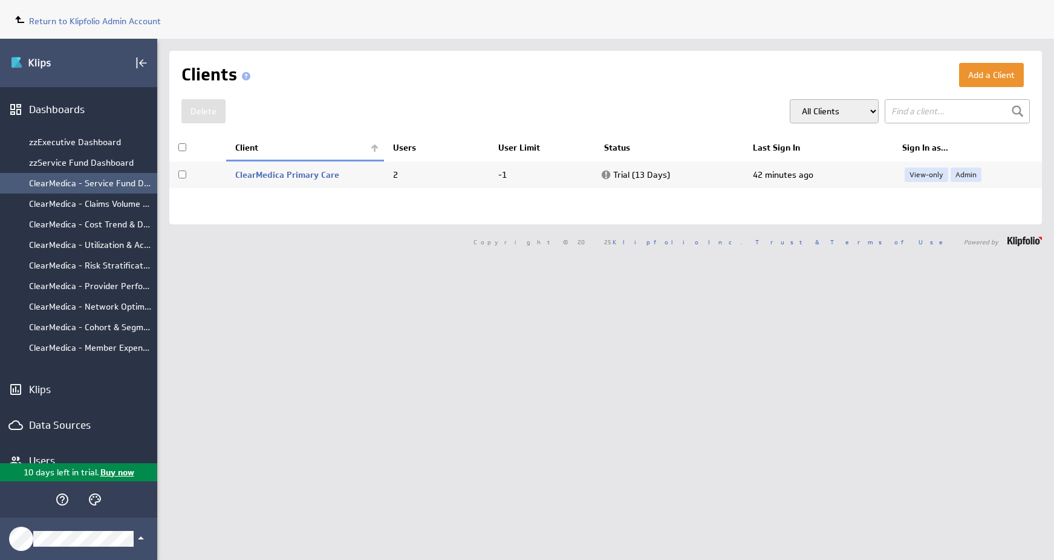
click at [96, 180] on div "ClearMedica - Service Fund Dashboard" at bounding box center [90, 183] width 122 height 11
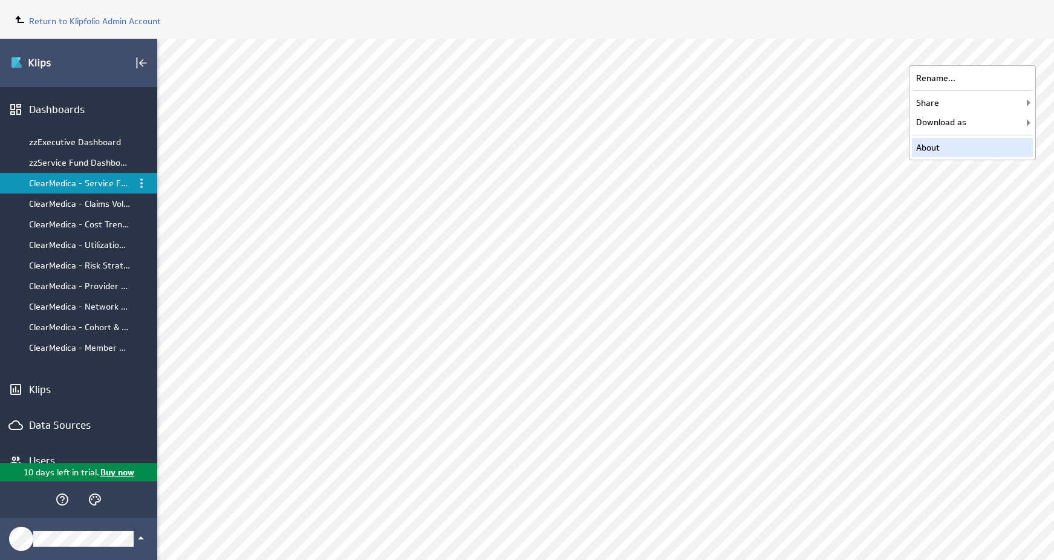
click at [978, 146] on div "About" at bounding box center [972, 147] width 121 height 19
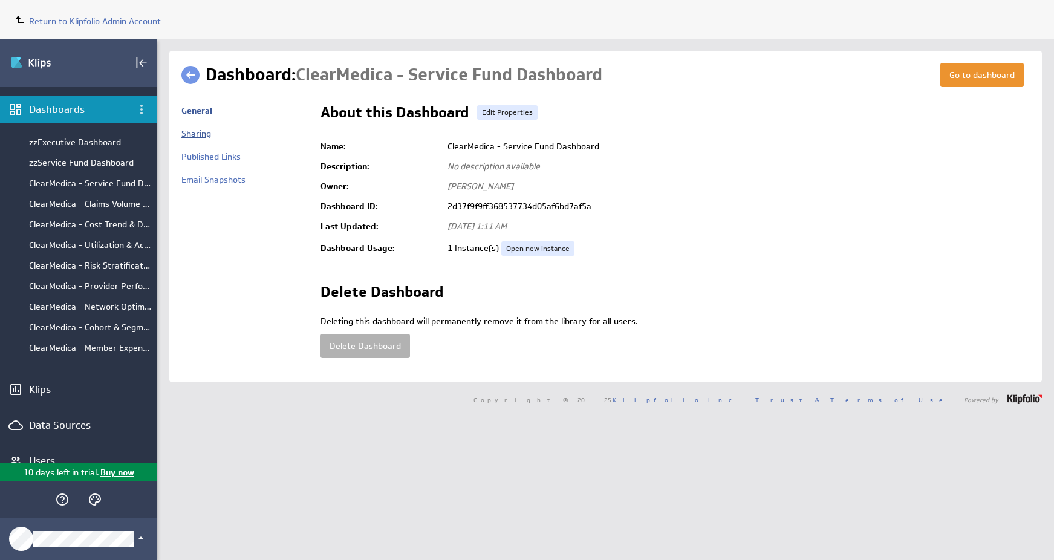
click at [204, 134] on link "Sharing" at bounding box center [196, 133] width 30 height 11
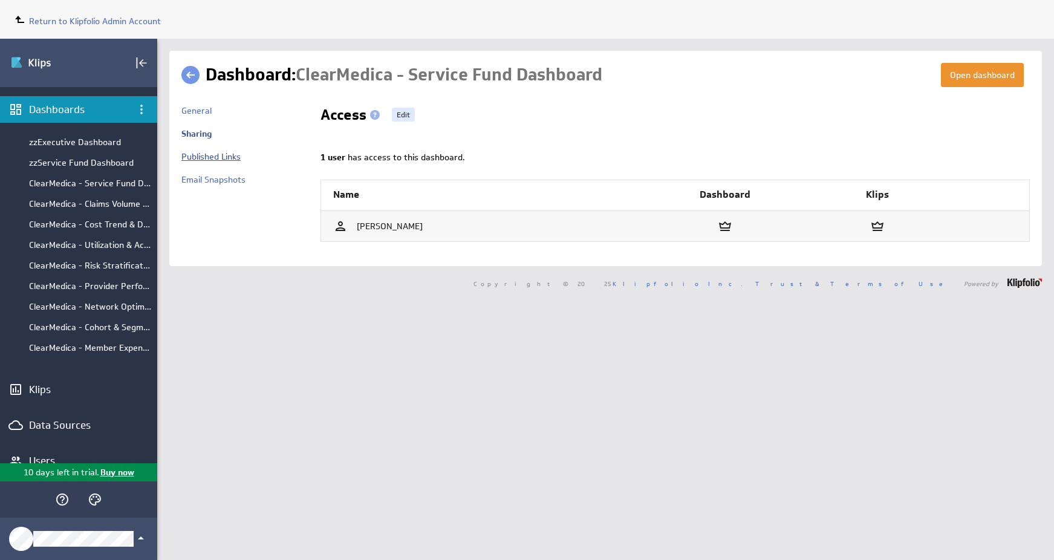
click at [206, 157] on link "Published Links" at bounding box center [210, 156] width 59 height 11
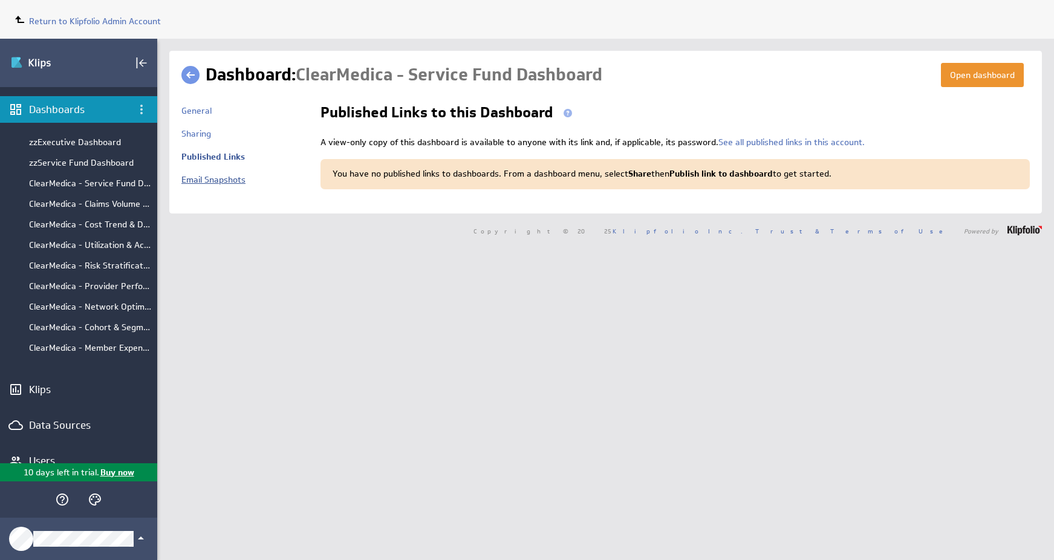
click at [213, 184] on link "Email Snapshots" at bounding box center [213, 179] width 64 height 11
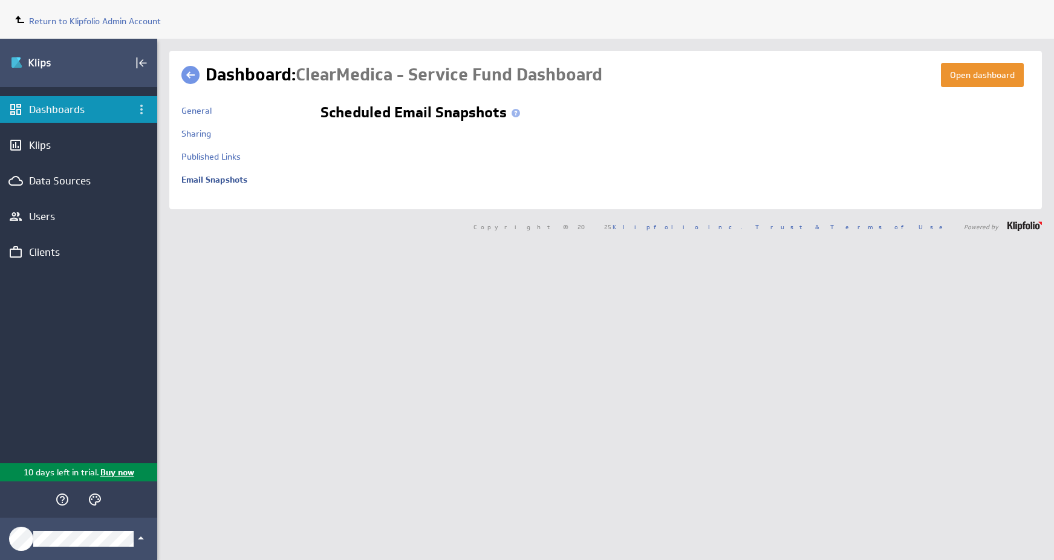
click at [189, 109] on link "General" at bounding box center [196, 110] width 30 height 11
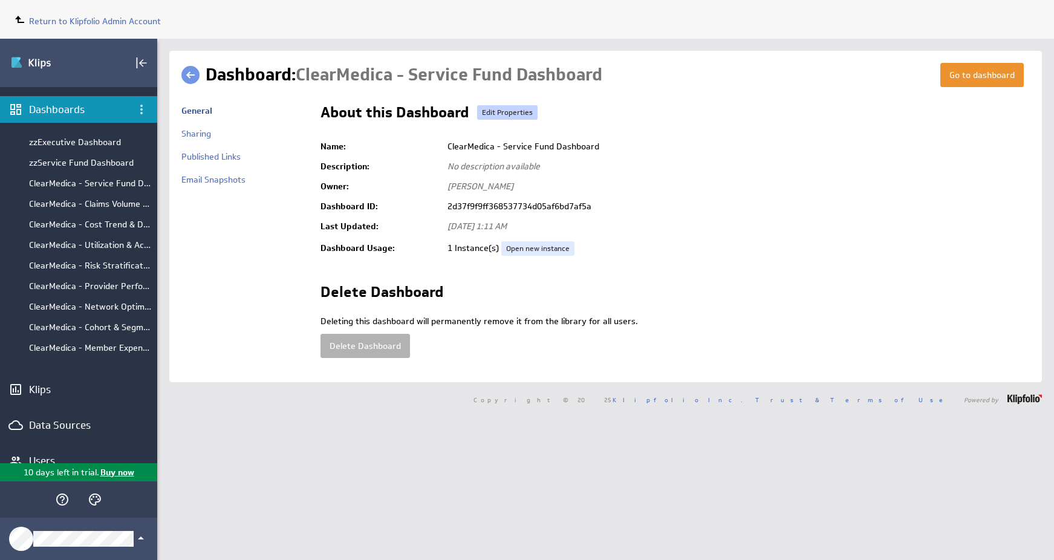
click at [501, 111] on link "Edit Properties" at bounding box center [507, 112] width 60 height 15
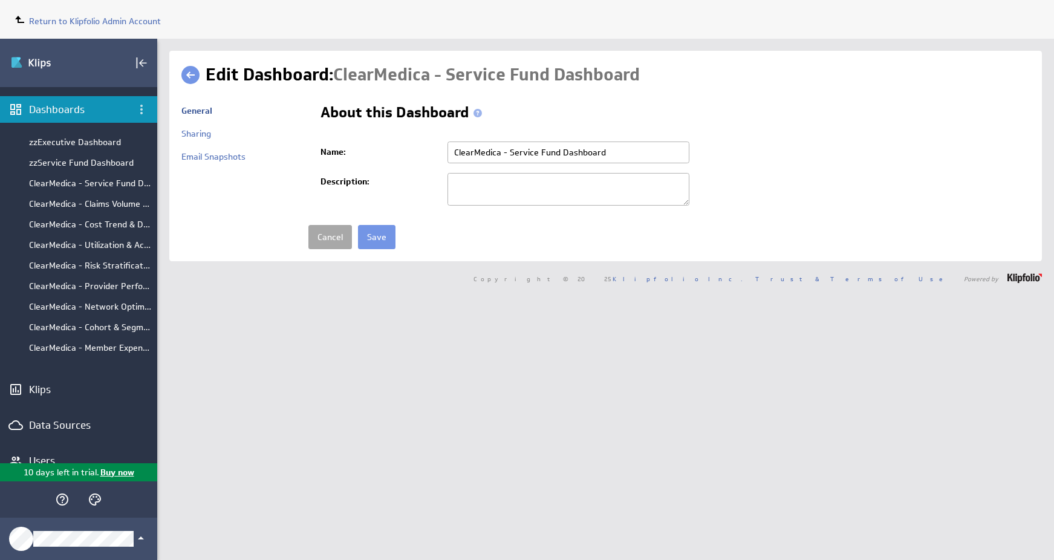
click at [329, 235] on link "Cancel" at bounding box center [330, 237] width 44 height 24
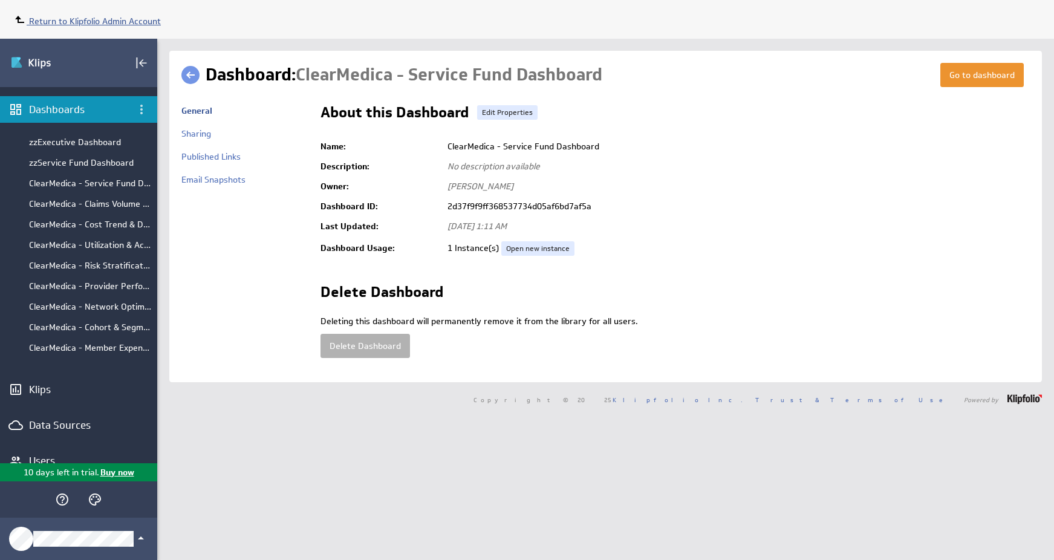
click at [65, 23] on span "Return to Klipfolio Admin Account" at bounding box center [95, 21] width 132 height 11
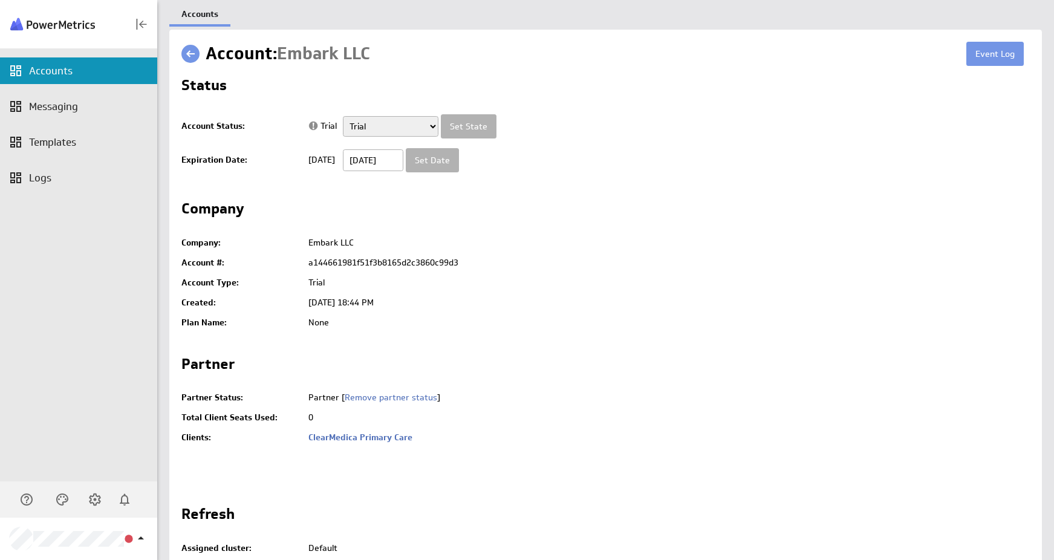
click at [657, 140] on div "Account Status: Trial Partially Active Trial Active Disabled Pending Deletion A…" at bounding box center [605, 143] width 848 height 68
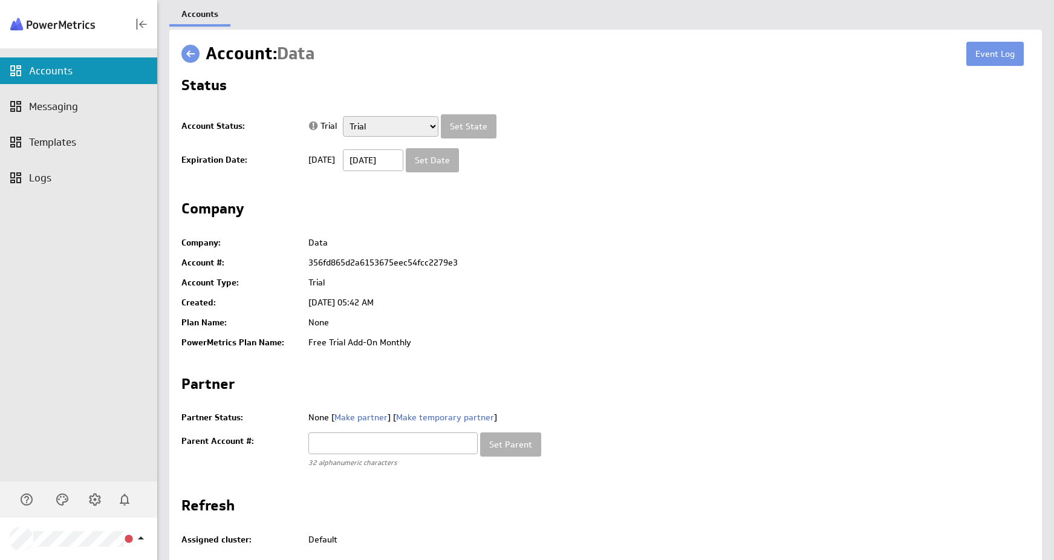
click at [589, 235] on td "Data" at bounding box center [665, 243] width 727 height 20
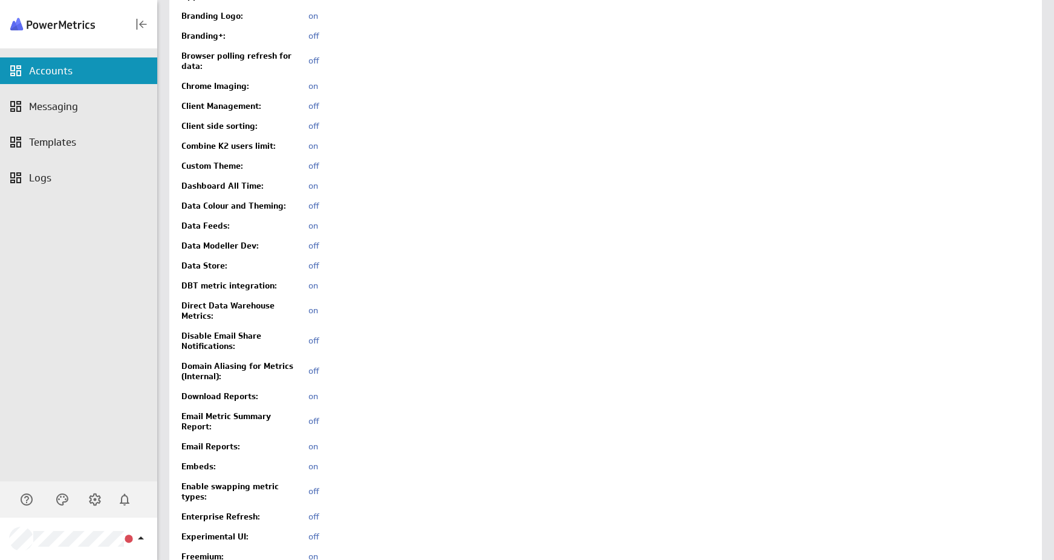
scroll to position [395, 0]
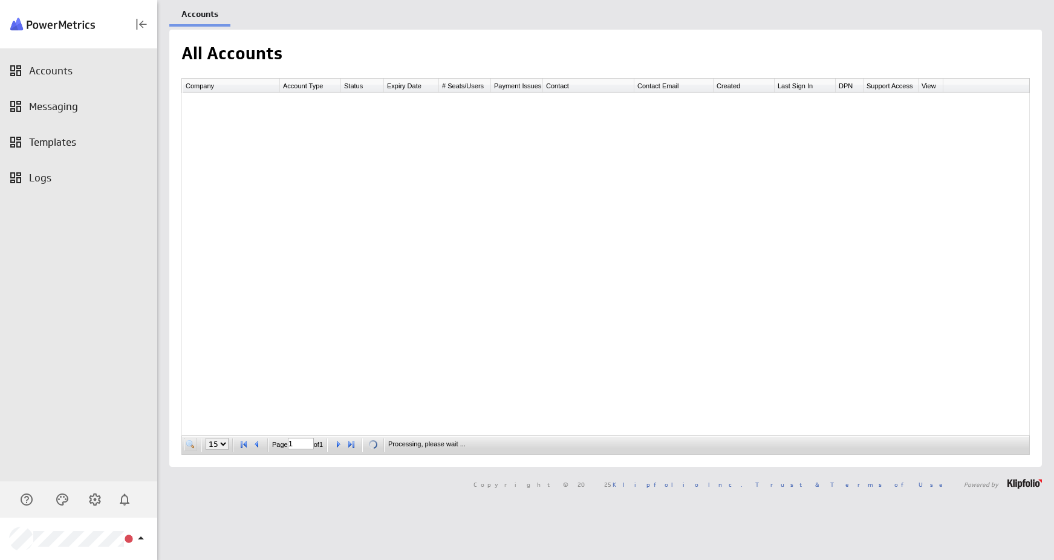
click at [184, 447] on span at bounding box center [190, 444] width 12 height 12
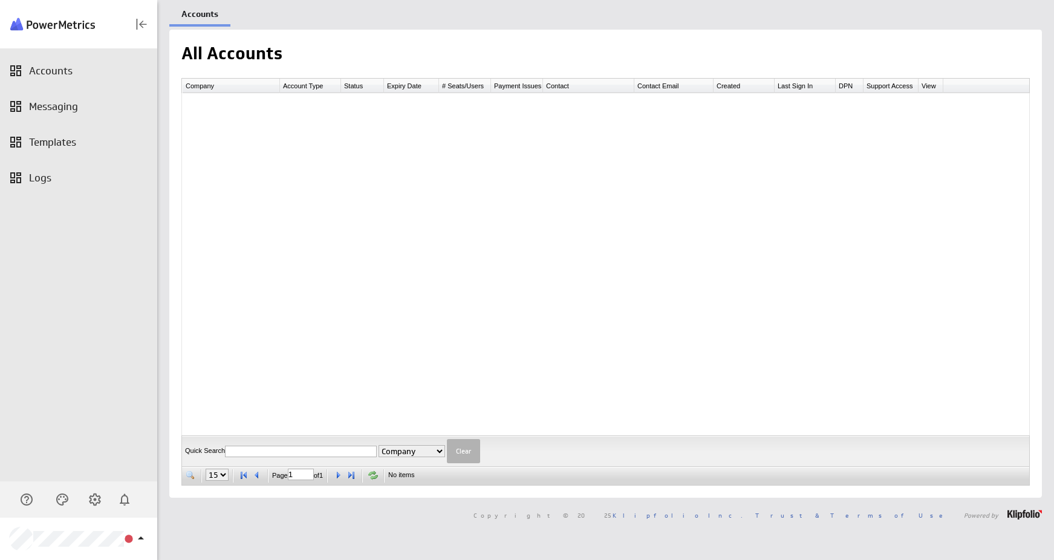
paste input "[EMAIL_ADDRESS][DOMAIN_NAME]"
type input "[EMAIL_ADDRESS][DOMAIN_NAME]"
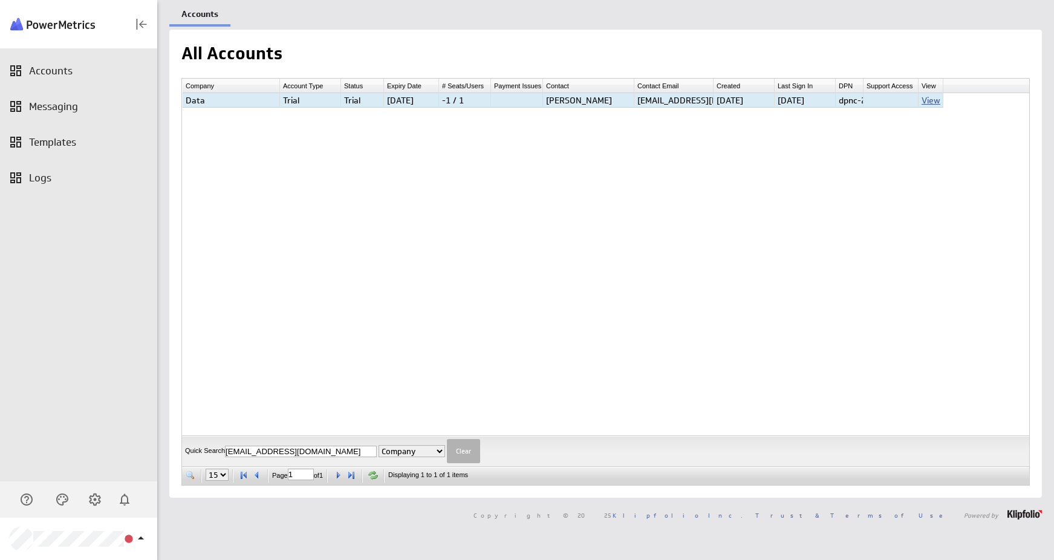
click at [931, 99] on link "View" at bounding box center [930, 100] width 19 height 11
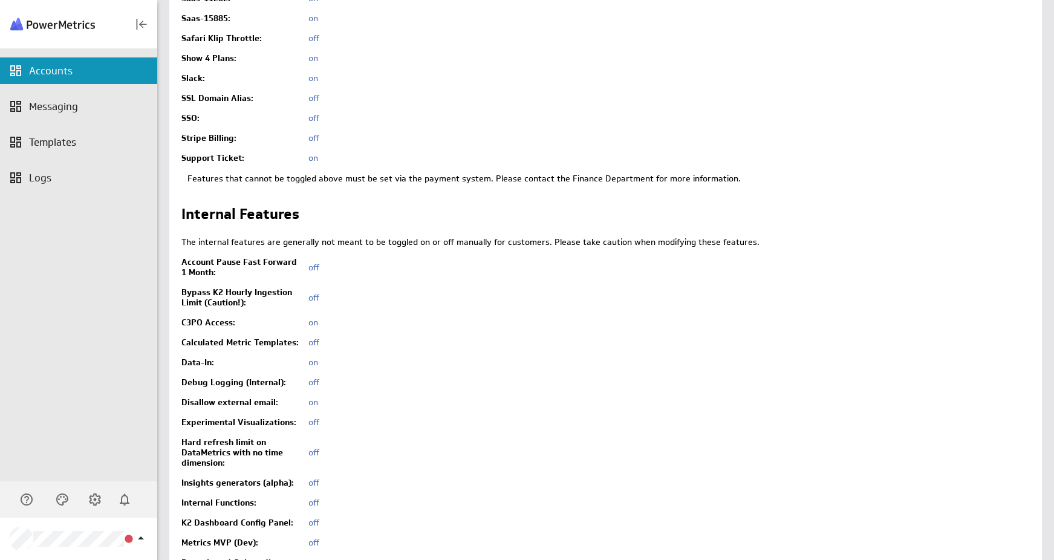
scroll to position [2835, 0]
